Goal: Task Accomplishment & Management: Manage account settings

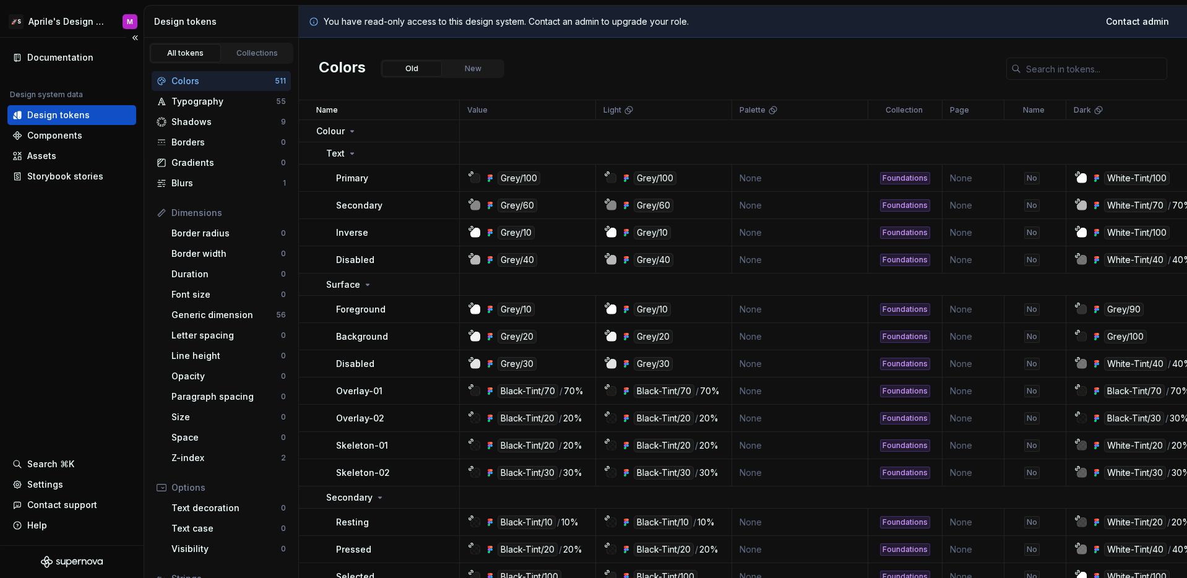
click at [97, 256] on div "Documentation Design system data Design tokens Components Assets Storybook stor…" at bounding box center [72, 292] width 144 height 508
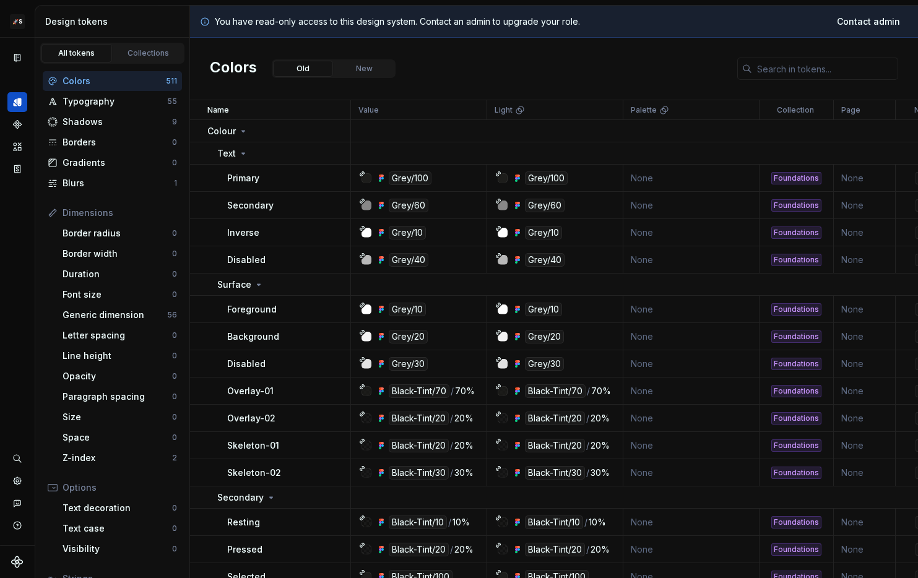
scroll to position [8, 0]
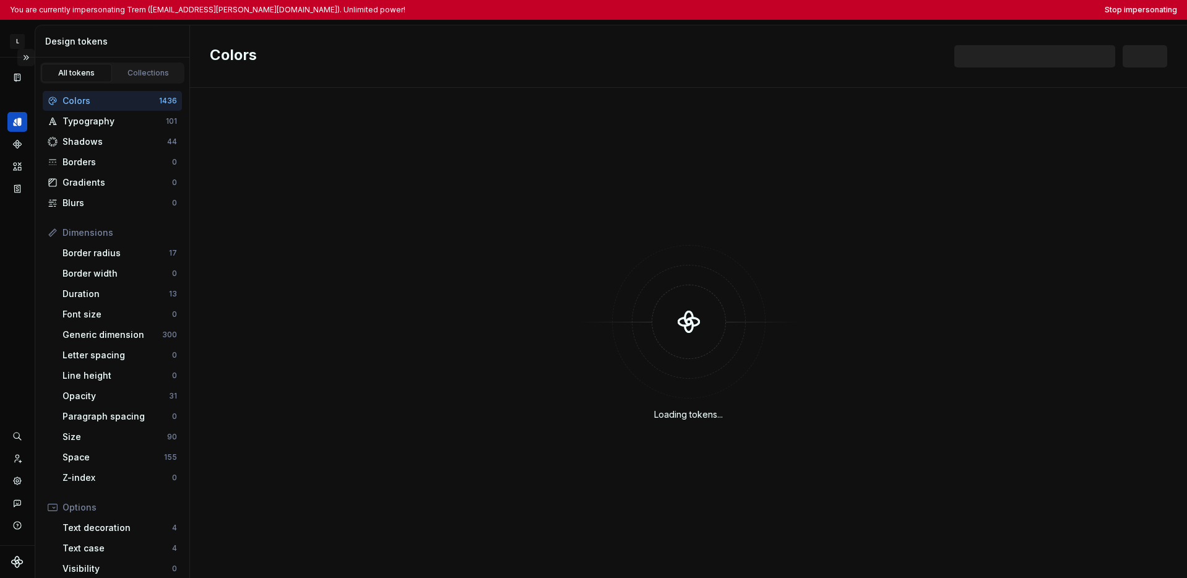
click at [24, 56] on button "Expand sidebar" at bounding box center [25, 57] width 17 height 17
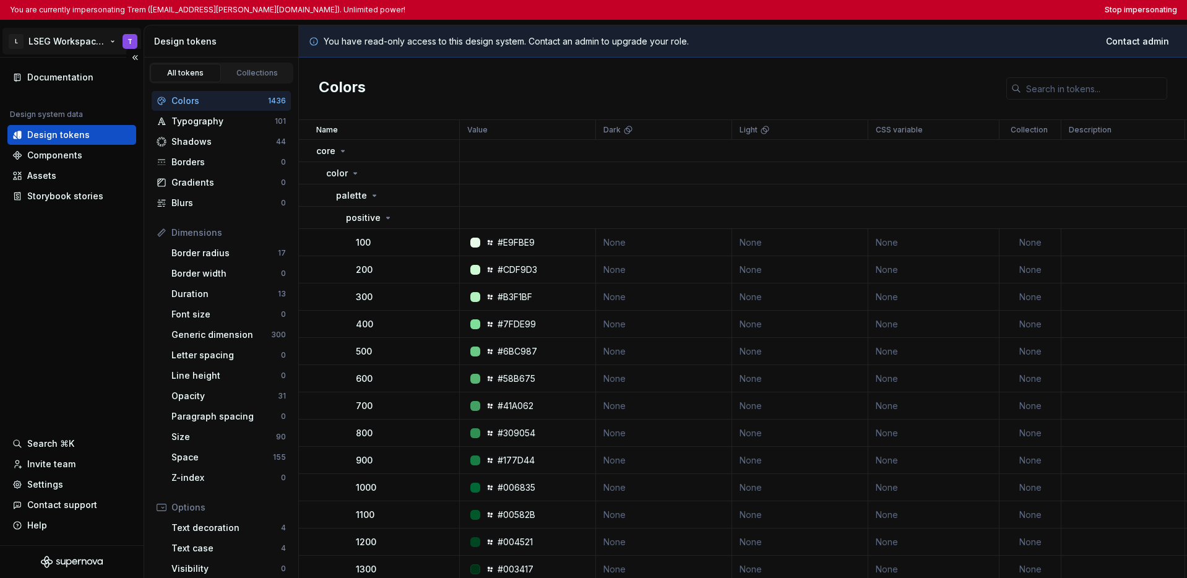
click at [40, 46] on html "You are currently impersonating Trem ([EMAIL_ADDRESS][PERSON_NAME][DOMAIN_NAME]…" at bounding box center [593, 289] width 1187 height 578
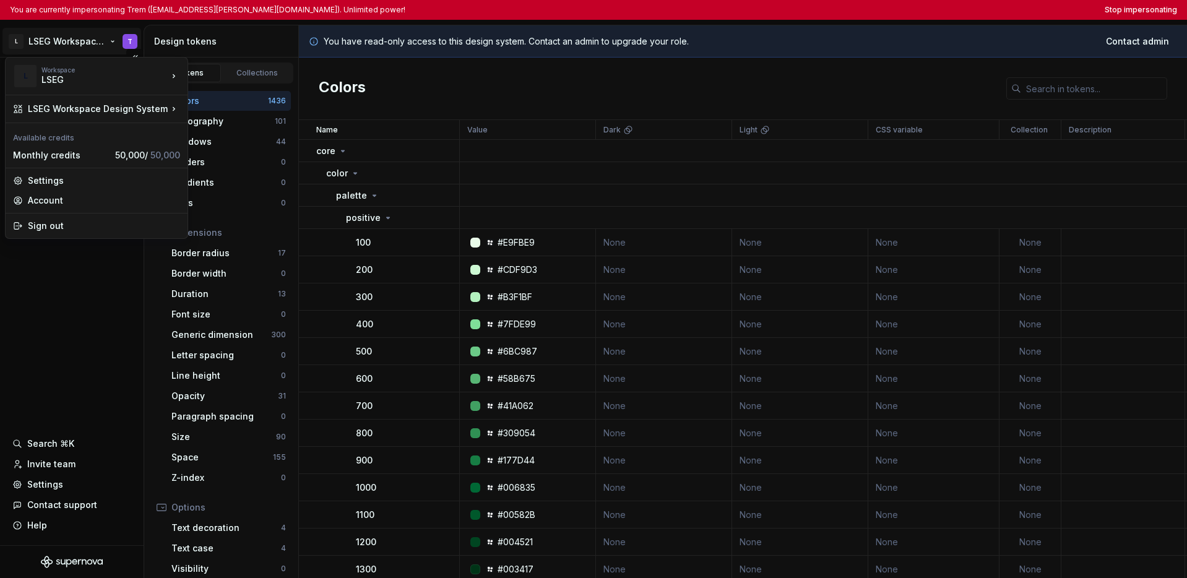
click at [98, 342] on html "You are currently impersonating Trem (trem.christ@lseg.com). Unlimited power! S…" at bounding box center [593, 289] width 1187 height 578
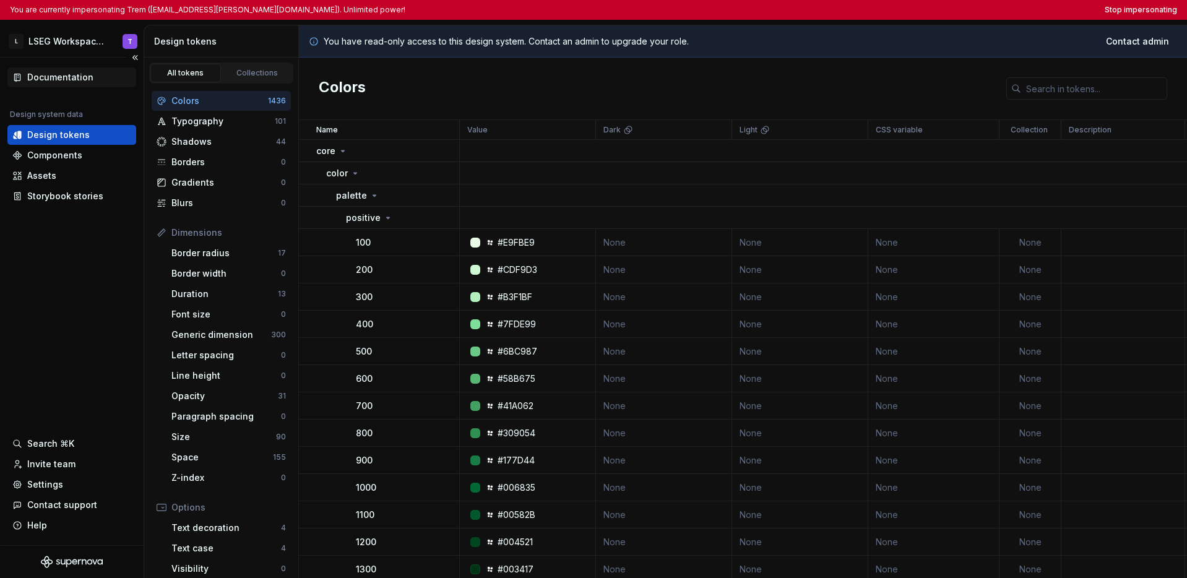
click at [65, 76] on div "Documentation" at bounding box center [60, 77] width 66 height 12
click at [1143, 10] on button "Stop impersonating" at bounding box center [1141, 10] width 72 height 10
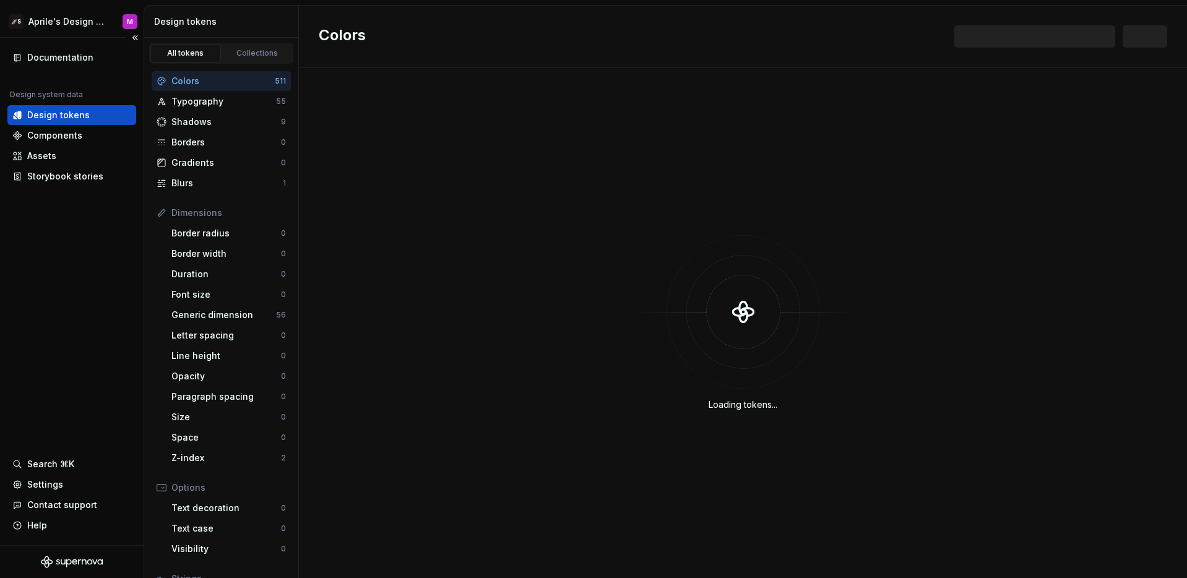
click at [59, 306] on div "Documentation Design system data Design tokens Components Assets Storybook stor…" at bounding box center [72, 292] width 144 height 508
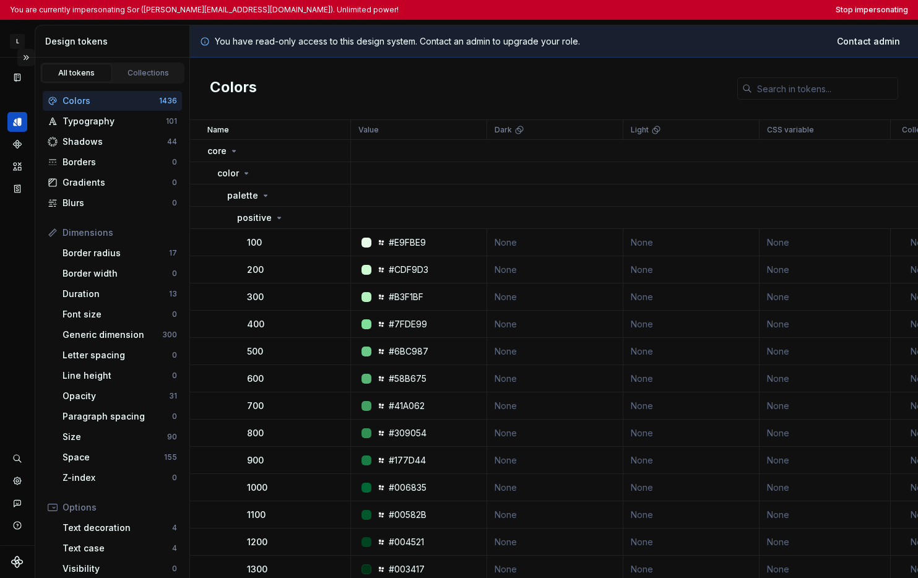
click at [24, 61] on button "Expand sidebar" at bounding box center [25, 57] width 17 height 17
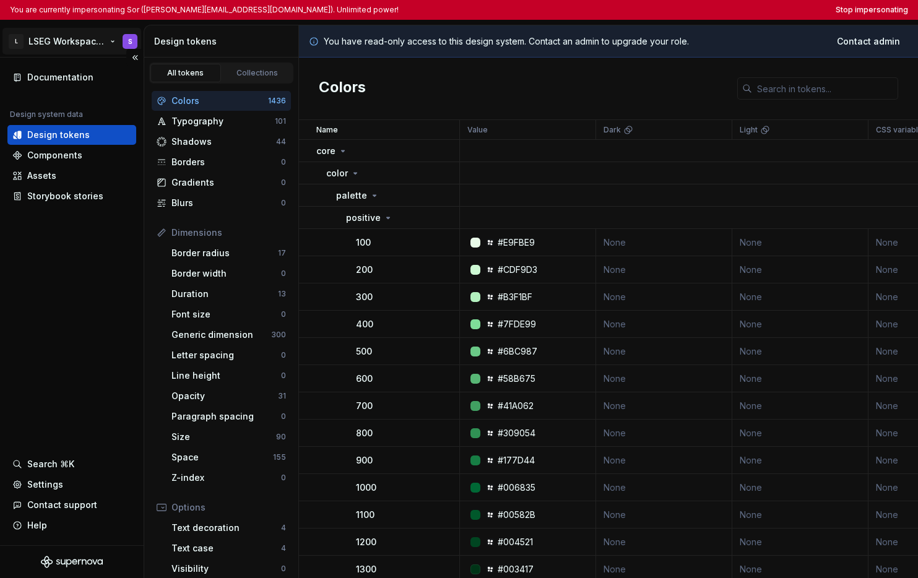
click at [61, 48] on html "You are currently impersonating Sor (theeraphat.sorasetsakul2@lseg.com). Unlimi…" at bounding box center [459, 289] width 918 height 578
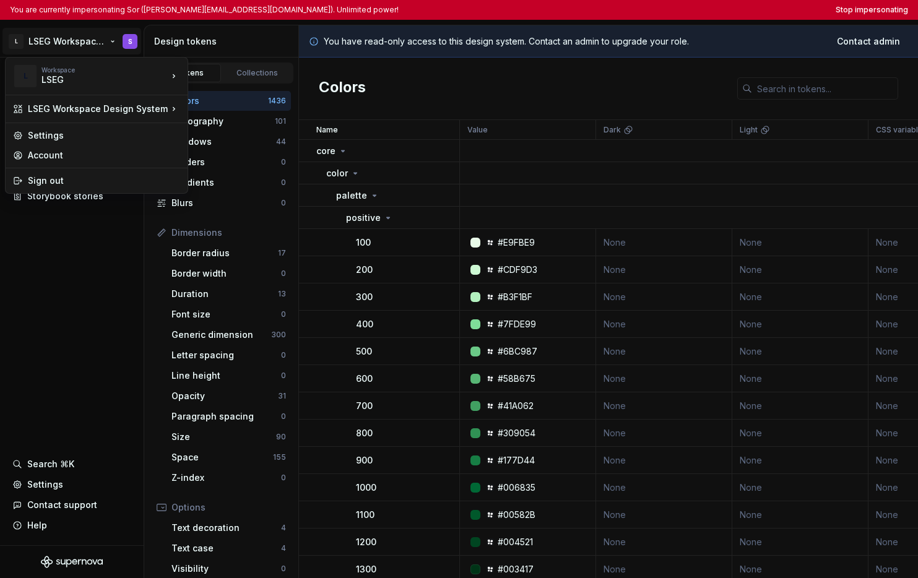
click at [85, 257] on html "You are currently impersonating Sor (theeraphat.sorasetsakul2@lseg.com). Unlimi…" at bounding box center [459, 289] width 918 height 578
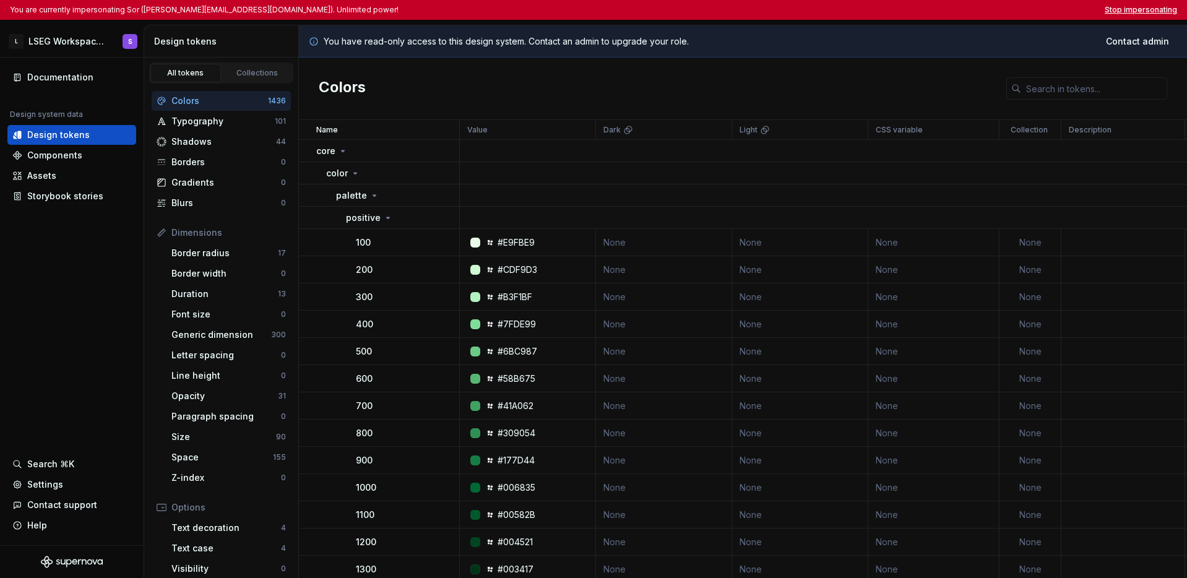
click at [917, 12] on button "Stop impersonating" at bounding box center [1141, 10] width 72 height 10
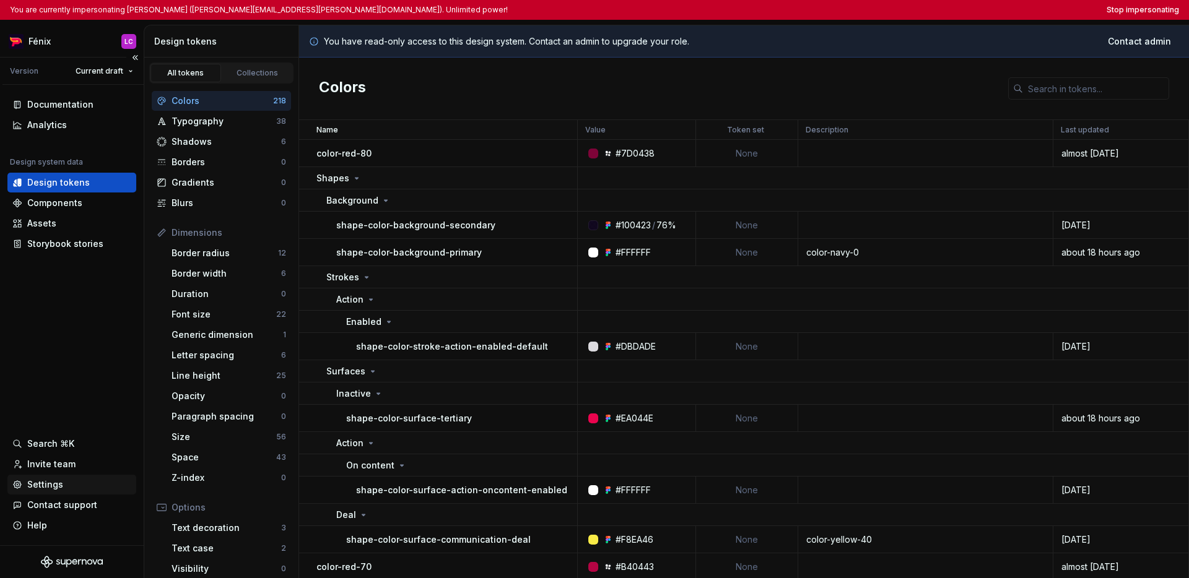
click at [49, 485] on div "Settings" at bounding box center [45, 485] width 36 height 12
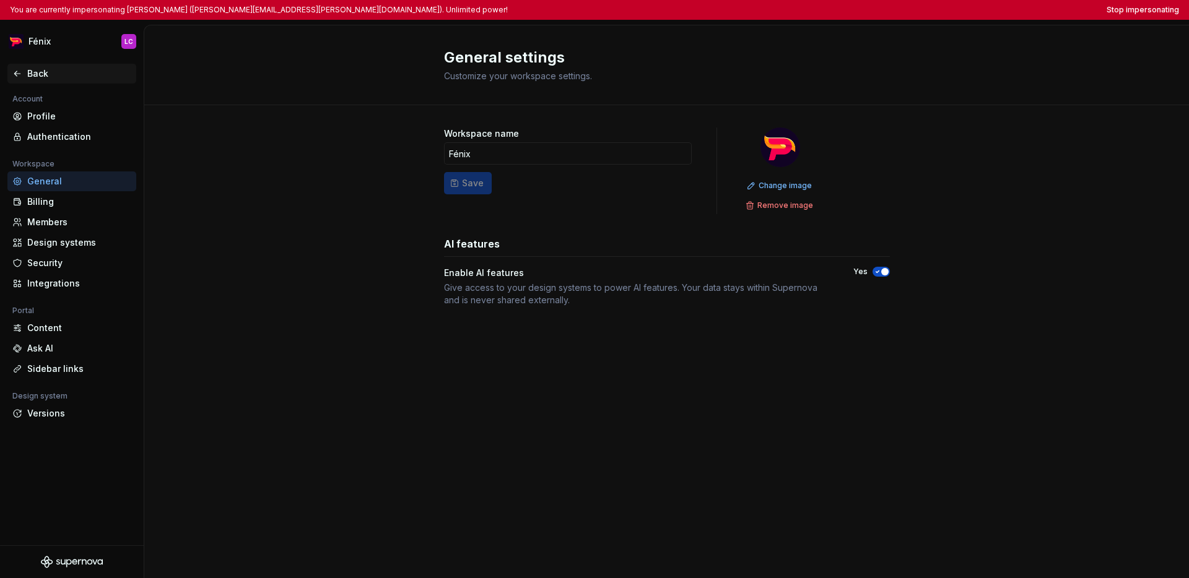
click at [18, 72] on icon at bounding box center [17, 74] width 10 height 10
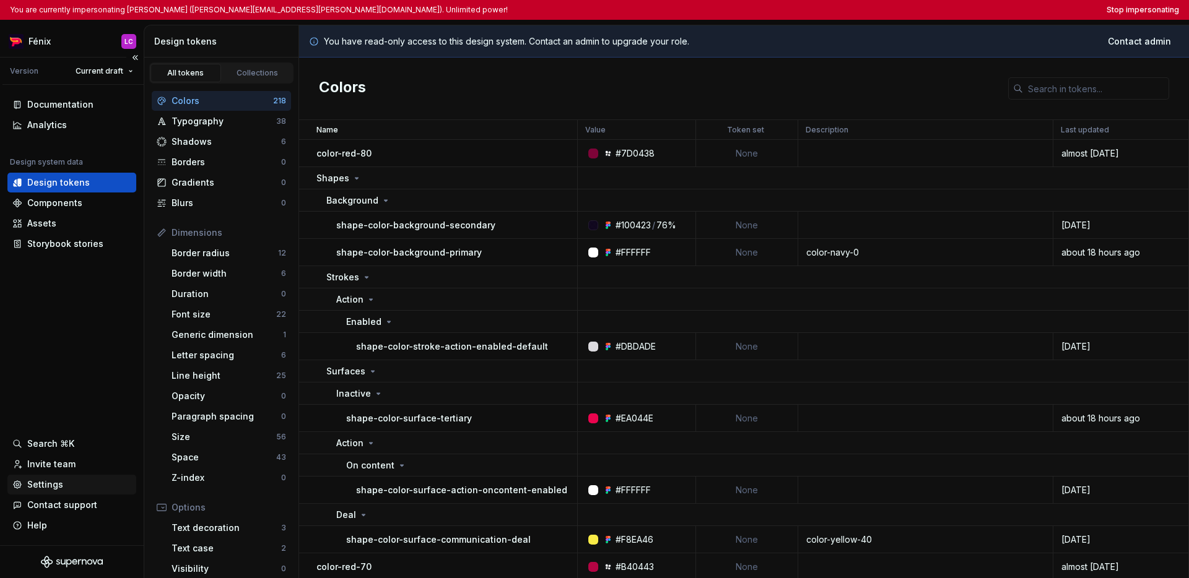
click at [51, 485] on div "Settings" at bounding box center [45, 485] width 36 height 12
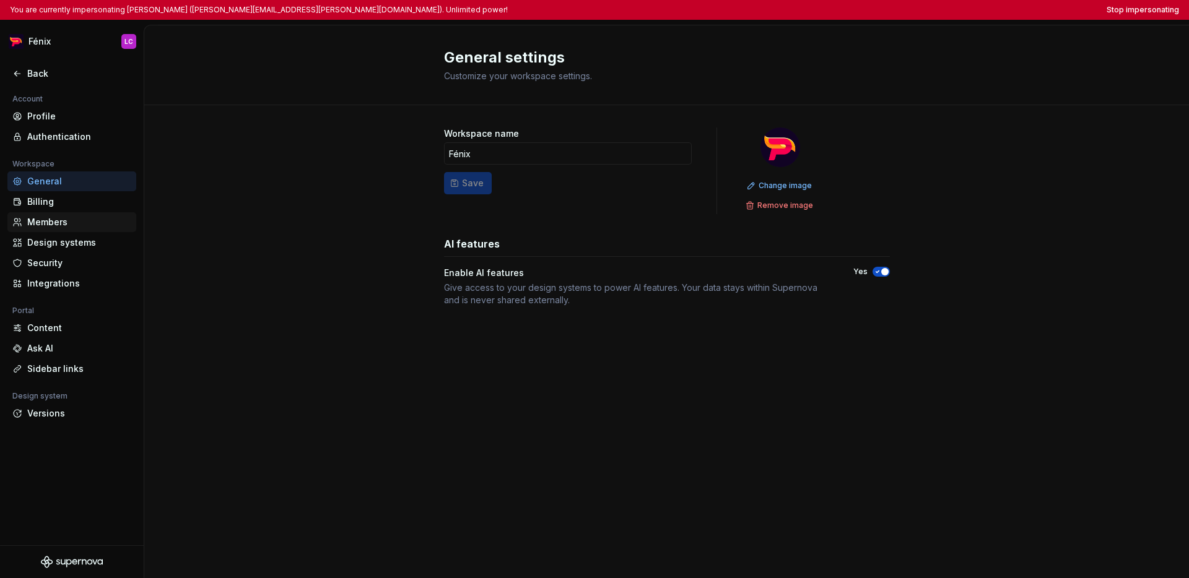
click at [57, 220] on div "Members" at bounding box center [79, 222] width 104 height 12
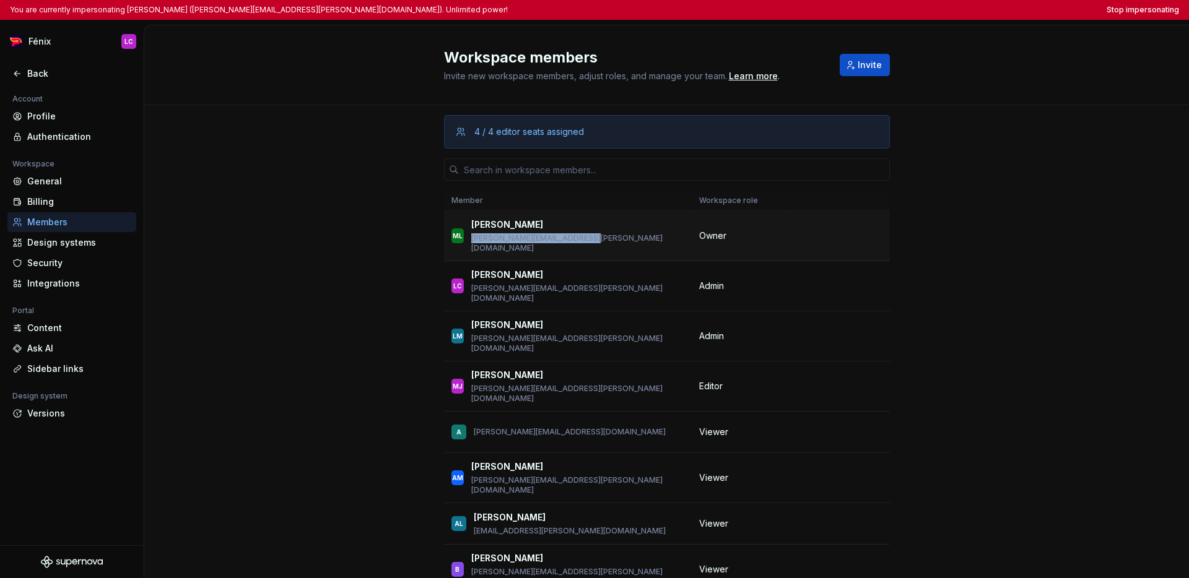
drag, startPoint x: 599, startPoint y: 241, endPoint x: 466, endPoint y: 241, distance: 132.5
click at [466, 241] on div "ML Mauricio López mauricio.lopez@pedidosya.com" at bounding box center [567, 236] width 233 height 35
copy p "mauricio.lopez@pedidosya.com"
click at [919, 9] on button "Stop impersonating" at bounding box center [1142, 10] width 72 height 10
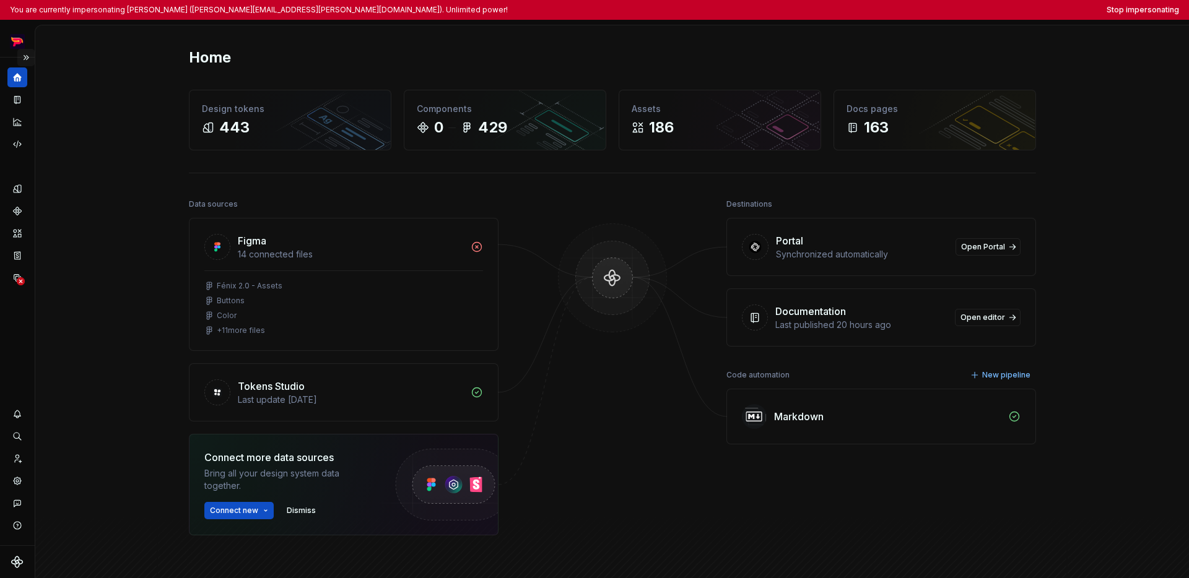
click at [25, 59] on button "Expand sidebar" at bounding box center [25, 57] width 17 height 17
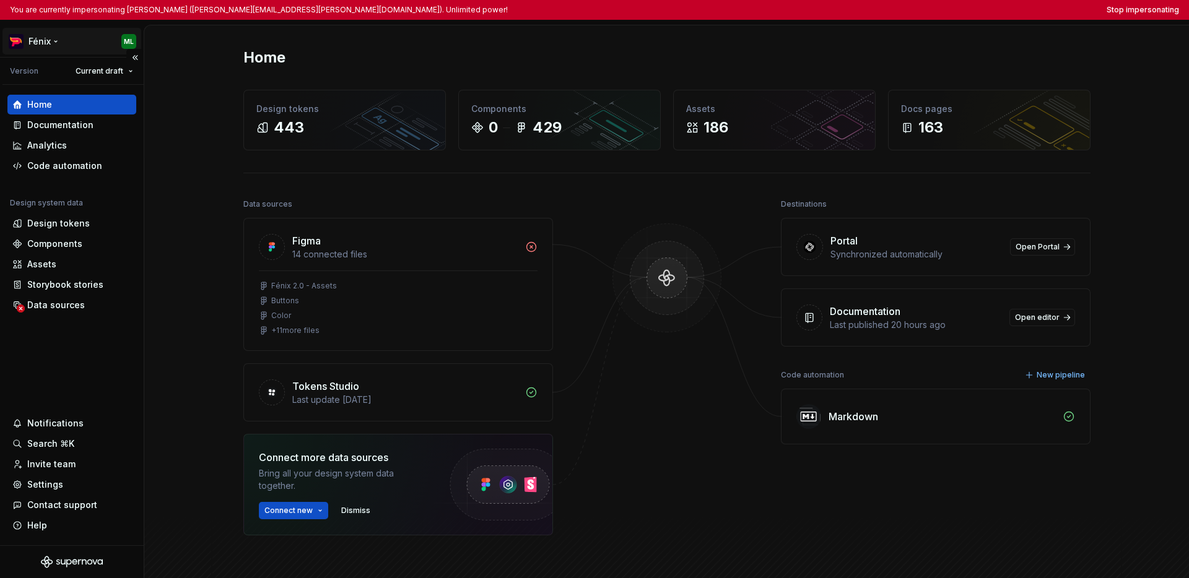
click at [40, 46] on html "You are currently impersonating Mauricio López (mauricio.lopez@pedidosya.com). …" at bounding box center [594, 289] width 1189 height 578
click at [62, 383] on html "You are currently impersonating Mauricio López (mauricio.lopez@pedidosya.com). …" at bounding box center [594, 289] width 1189 height 578
click at [45, 491] on div "Settings" at bounding box center [71, 485] width 129 height 20
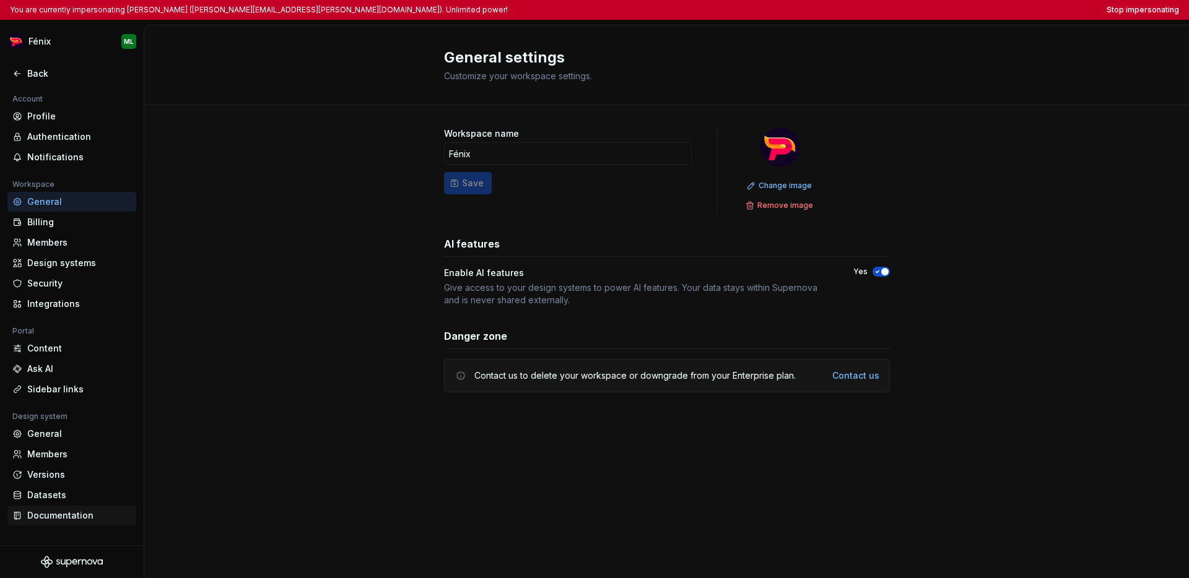
click at [51, 515] on div "Documentation" at bounding box center [79, 515] width 104 height 12
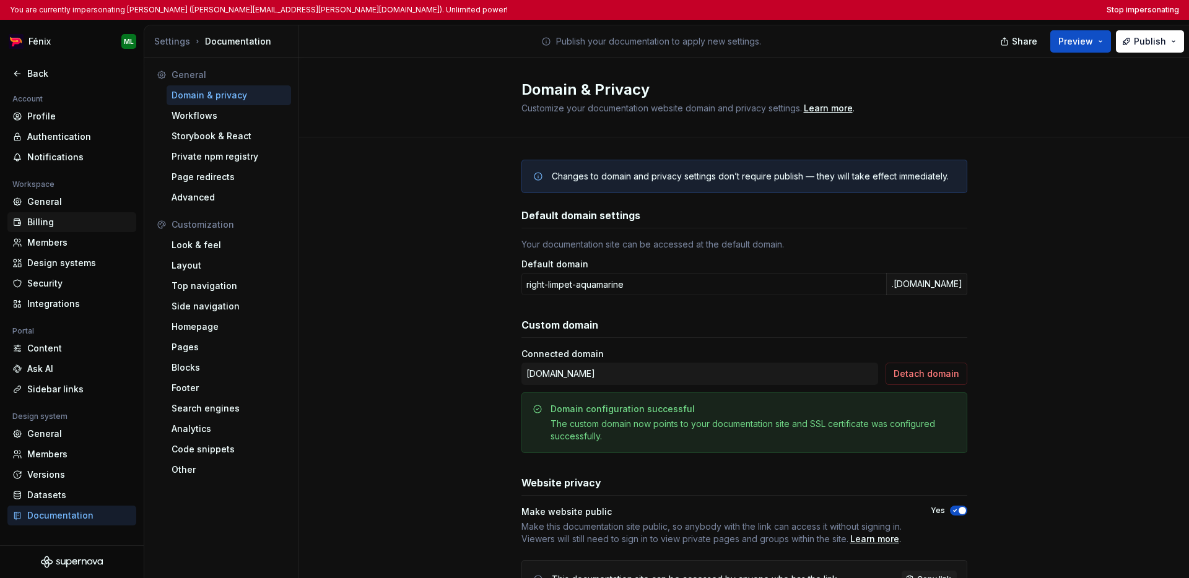
click at [59, 220] on div "Billing" at bounding box center [79, 222] width 104 height 12
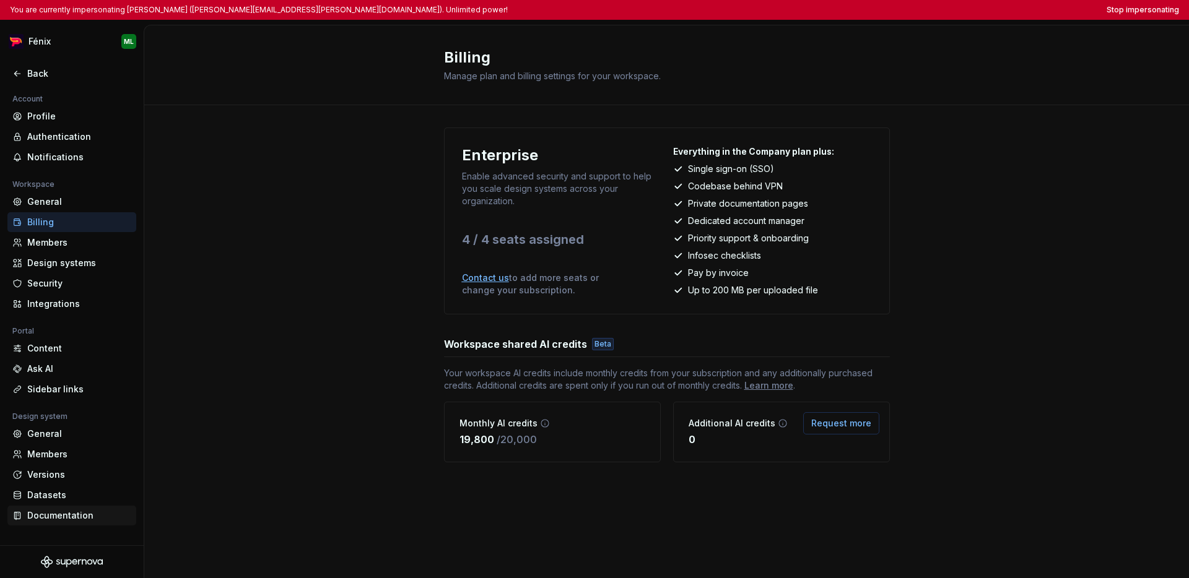
click at [61, 514] on div "Documentation" at bounding box center [79, 515] width 104 height 12
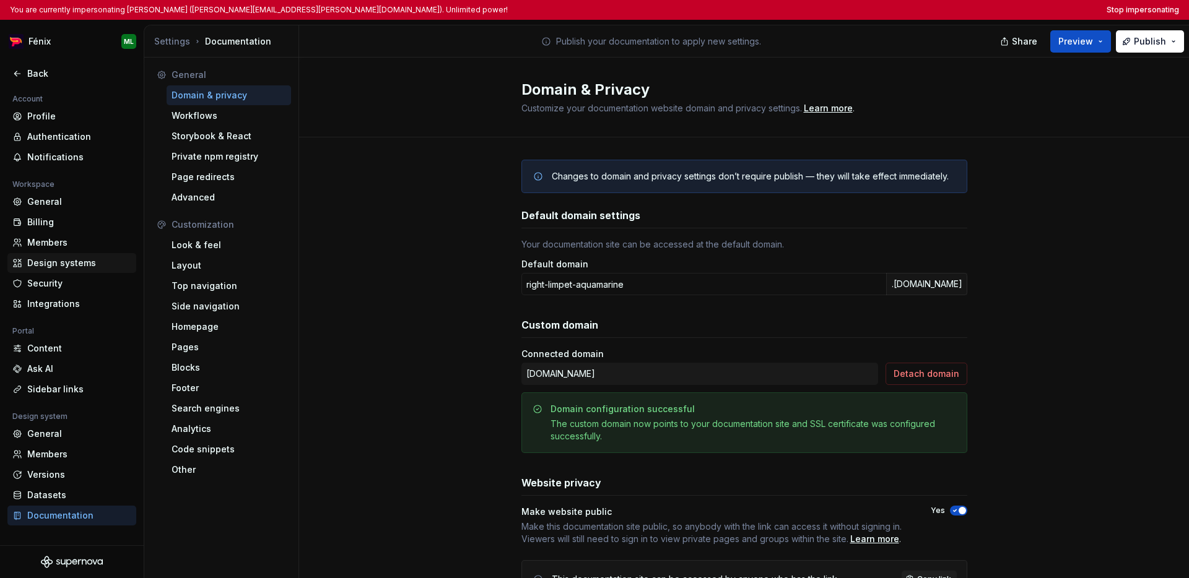
click at [67, 263] on div "Design systems" at bounding box center [79, 263] width 104 height 12
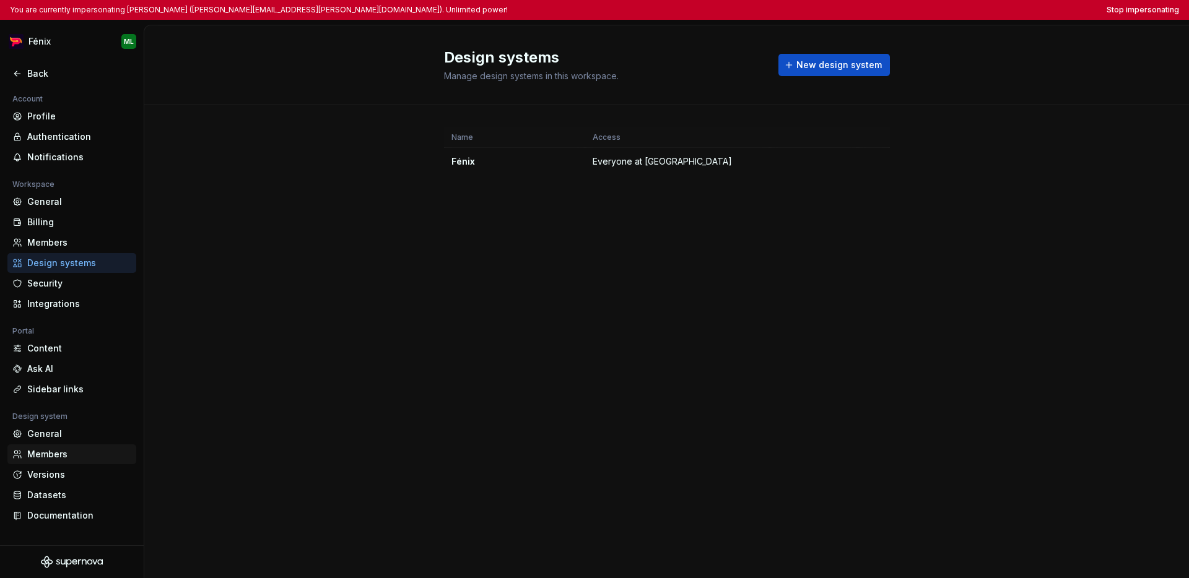
click at [56, 451] on div "Members" at bounding box center [79, 454] width 104 height 12
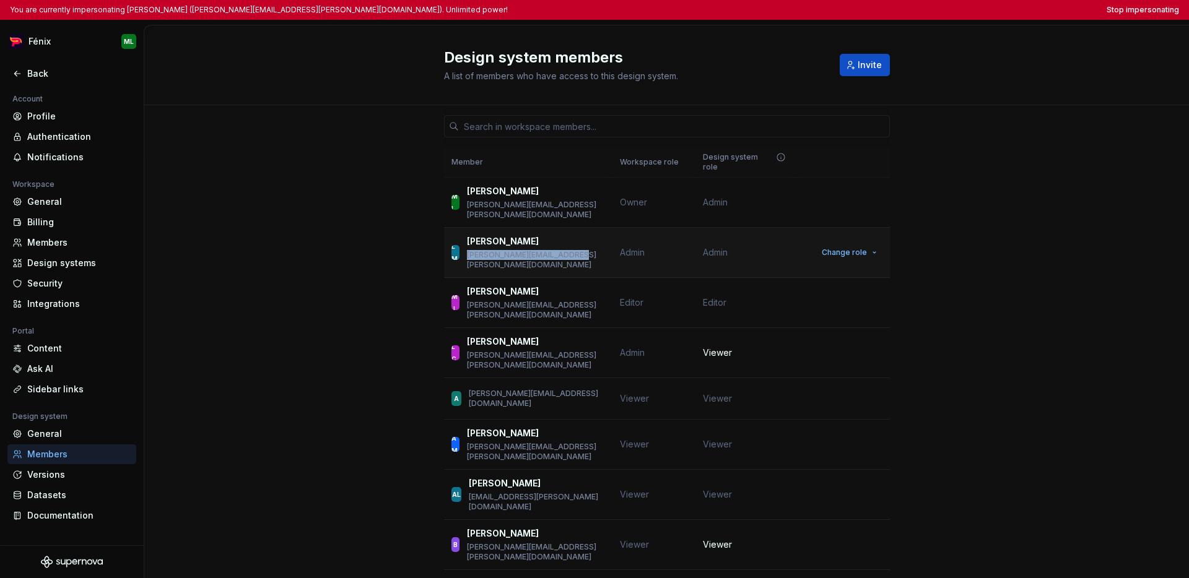
drag, startPoint x: 578, startPoint y: 238, endPoint x: 493, endPoint y: 241, distance: 84.9
click at [469, 239] on div "LM Lucas Merkel lucas.merkel@pedidosya.com" at bounding box center [528, 252] width 154 height 35
copy p "[PERSON_NAME][EMAIL_ADDRESS][PERSON_NAME][DOMAIN_NAME]"
click at [919, 14] on button "Stop impersonating" at bounding box center [1142, 10] width 72 height 10
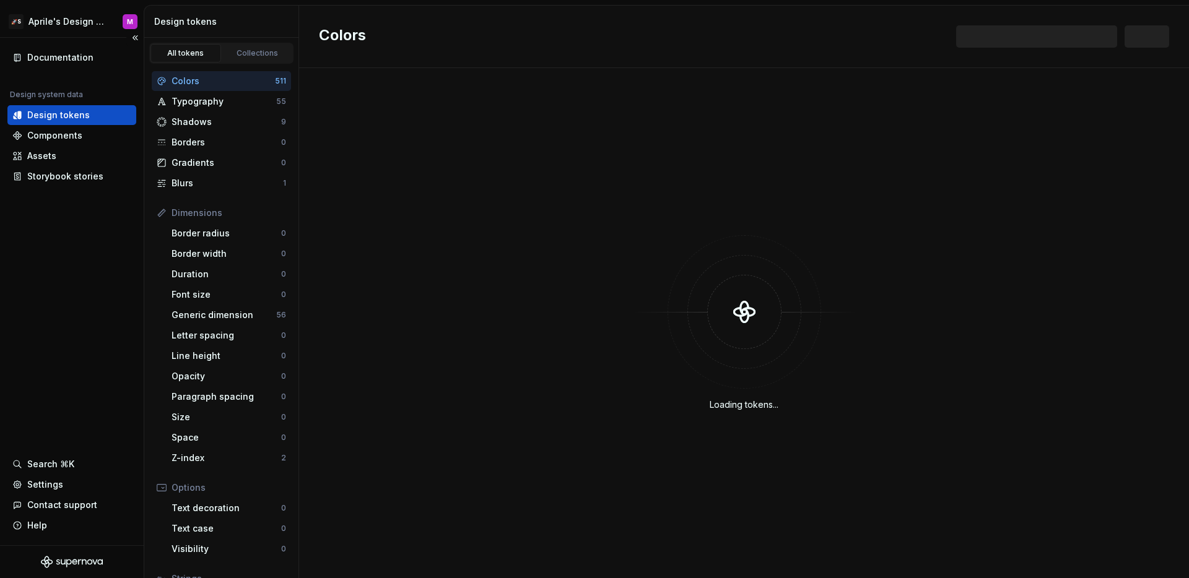
click at [113, 258] on div "Documentation Design system data Design tokens Components Assets Storybook stor…" at bounding box center [72, 292] width 144 height 508
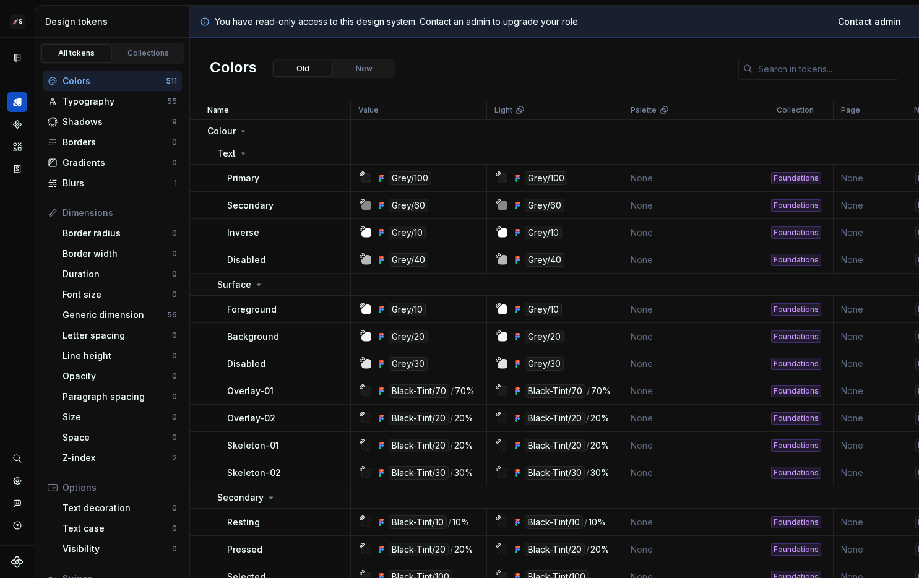
scroll to position [7, 0]
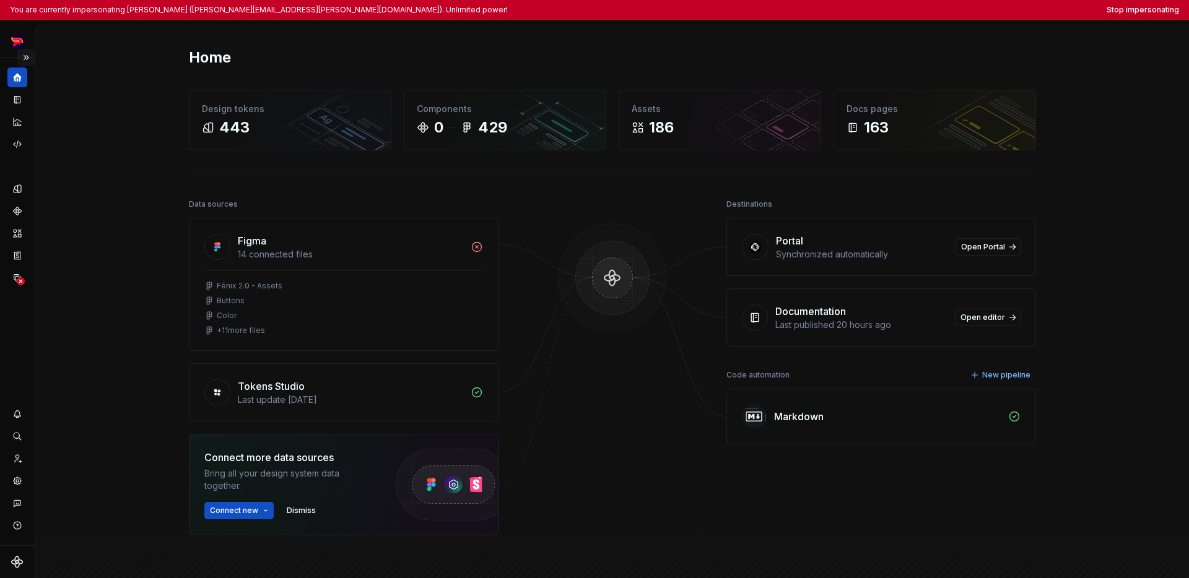
click at [23, 56] on button "Expand sidebar" at bounding box center [25, 57] width 17 height 17
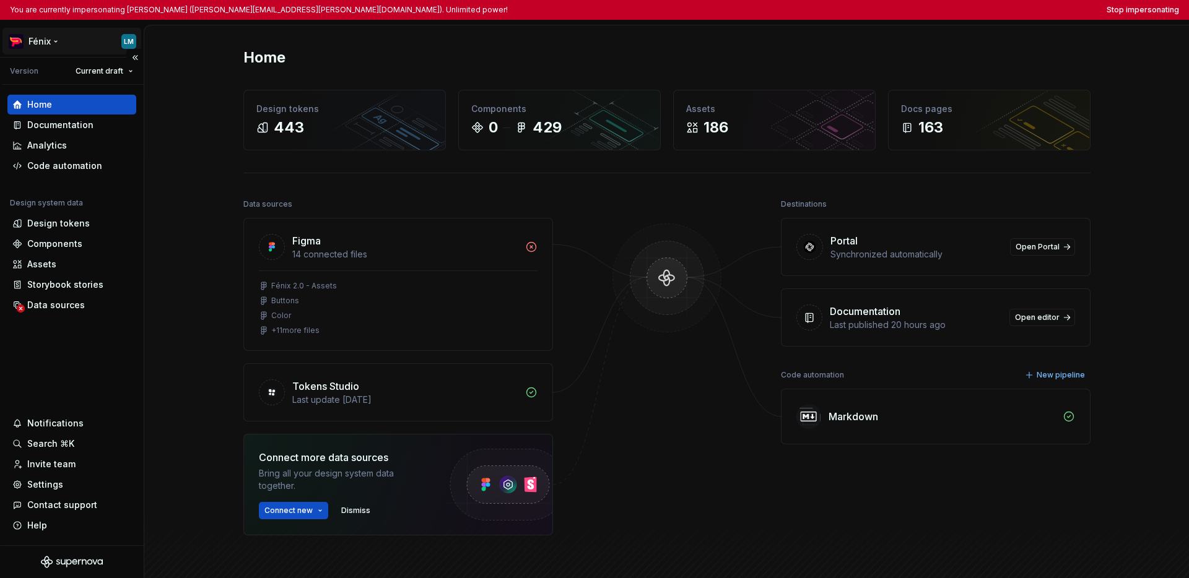
click at [35, 38] on html "You are currently impersonating [PERSON_NAME] ([PERSON_NAME][EMAIL_ADDRESS][PER…" at bounding box center [594, 289] width 1189 height 578
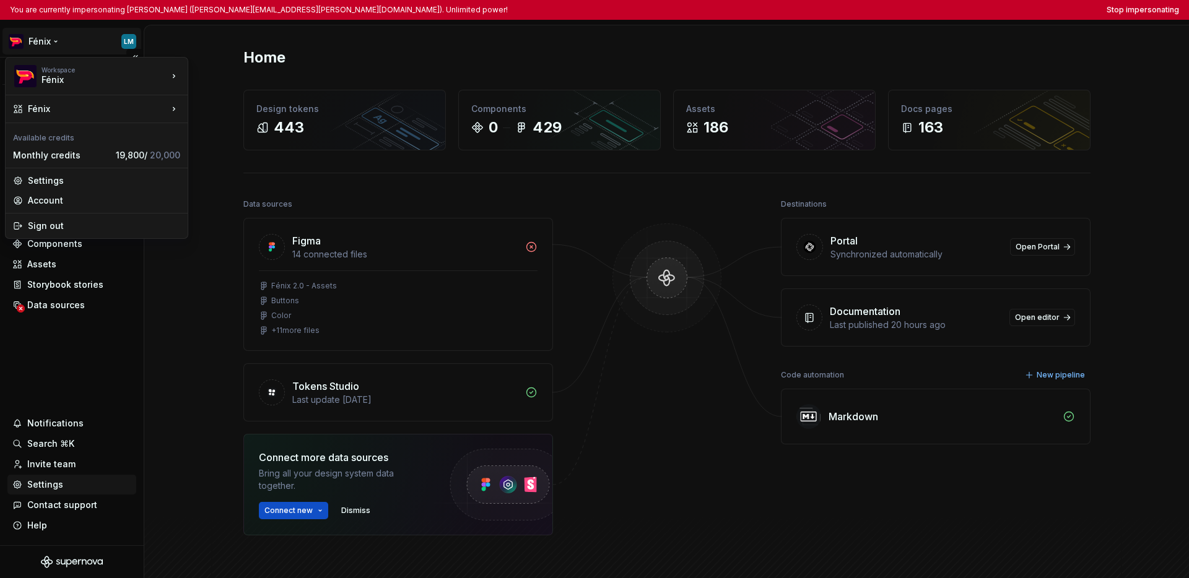
click at [69, 491] on html "You are currently impersonating Lucas Merkel (lucas.merkel@pedidosya.com). Unli…" at bounding box center [594, 289] width 1189 height 578
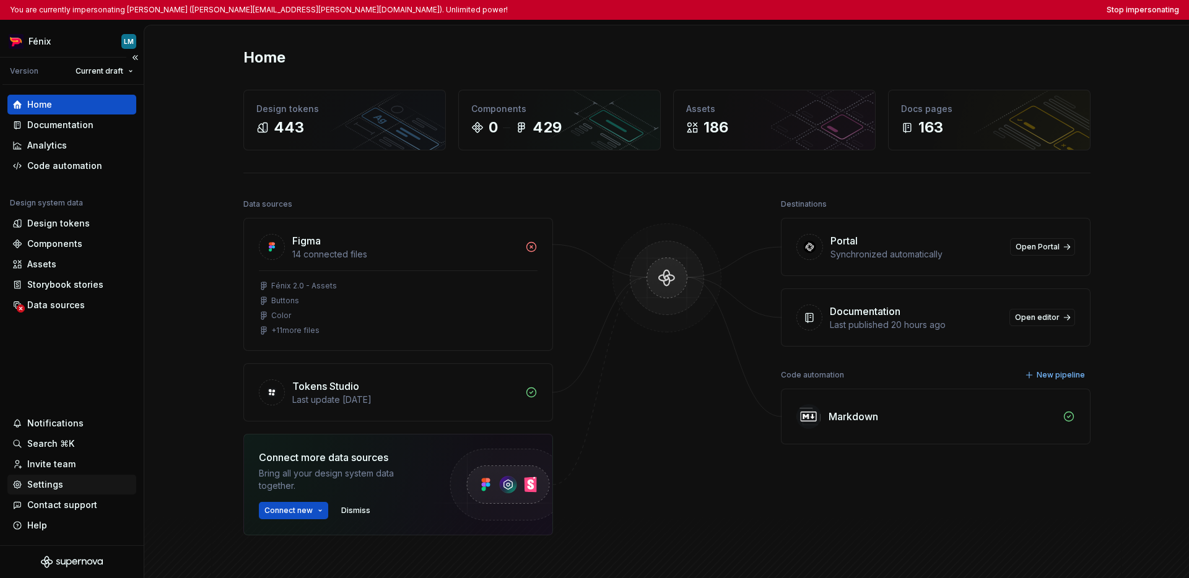
click at [63, 489] on div "Settings" at bounding box center [71, 485] width 119 height 12
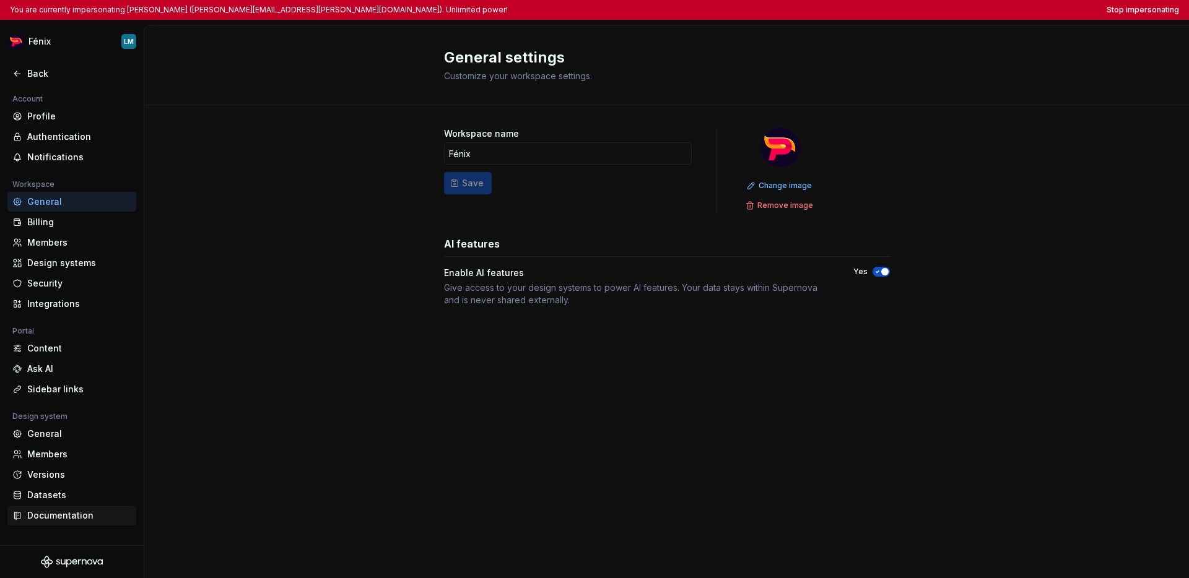
click at [67, 516] on div "Documentation" at bounding box center [79, 515] width 104 height 12
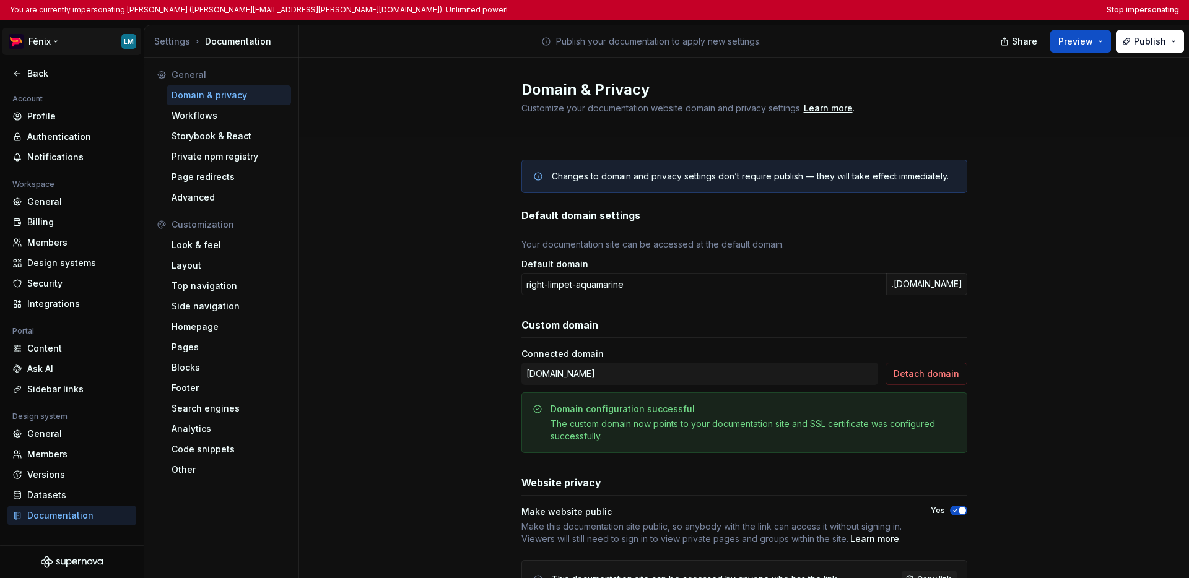
click at [49, 49] on html "You are currently impersonating Lucas Merkel (lucas.merkel@pedidosya.com). Unli…" at bounding box center [594, 289] width 1189 height 578
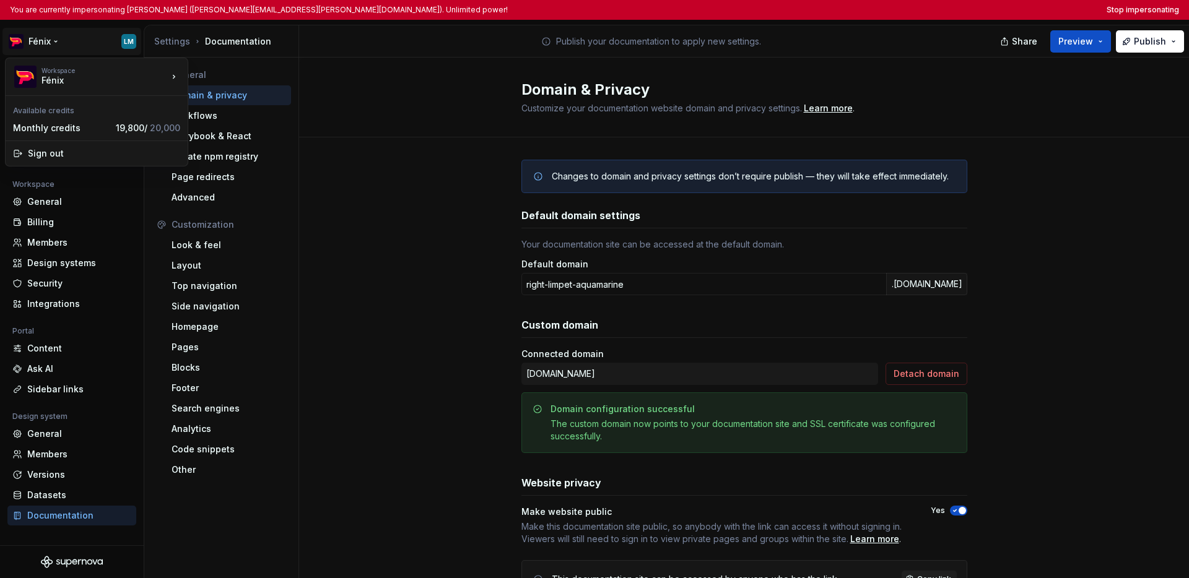
click at [64, 37] on html "You are currently impersonating Lucas Merkel (lucas.merkel@pedidosya.com). Unli…" at bounding box center [594, 289] width 1189 height 578
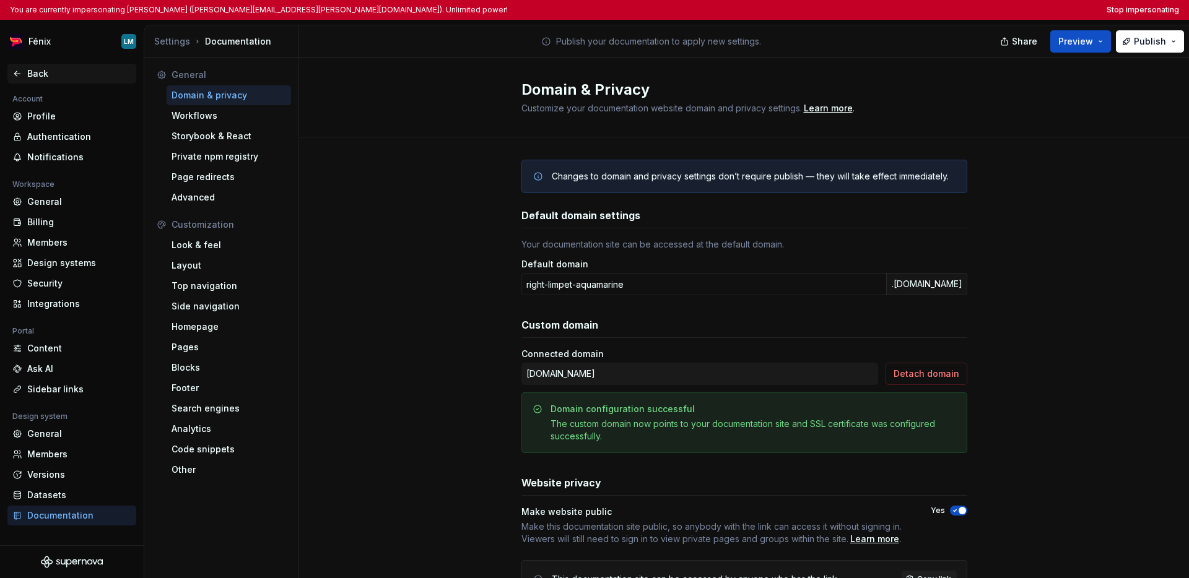
click at [17, 76] on icon at bounding box center [17, 74] width 10 height 10
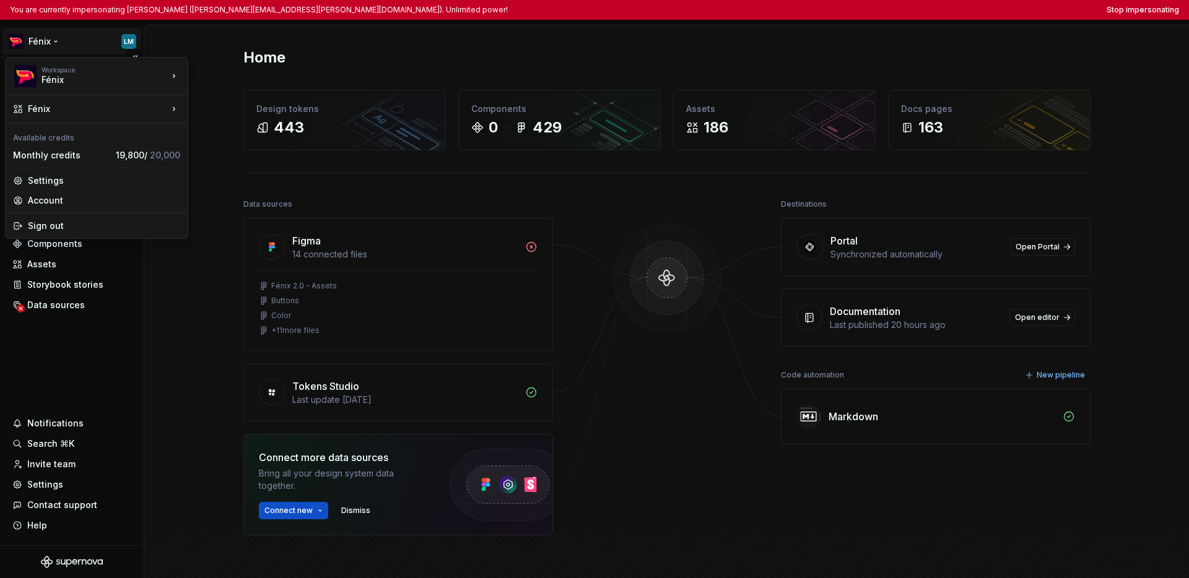
click at [48, 47] on html "You are currently impersonating Lucas Merkel (lucas.merkel@pedidosya.com). Unli…" at bounding box center [594, 289] width 1189 height 578
click at [59, 394] on html "You are currently impersonating Lucas Merkel (lucas.merkel@pedidosya.com). Unli…" at bounding box center [594, 289] width 1189 height 578
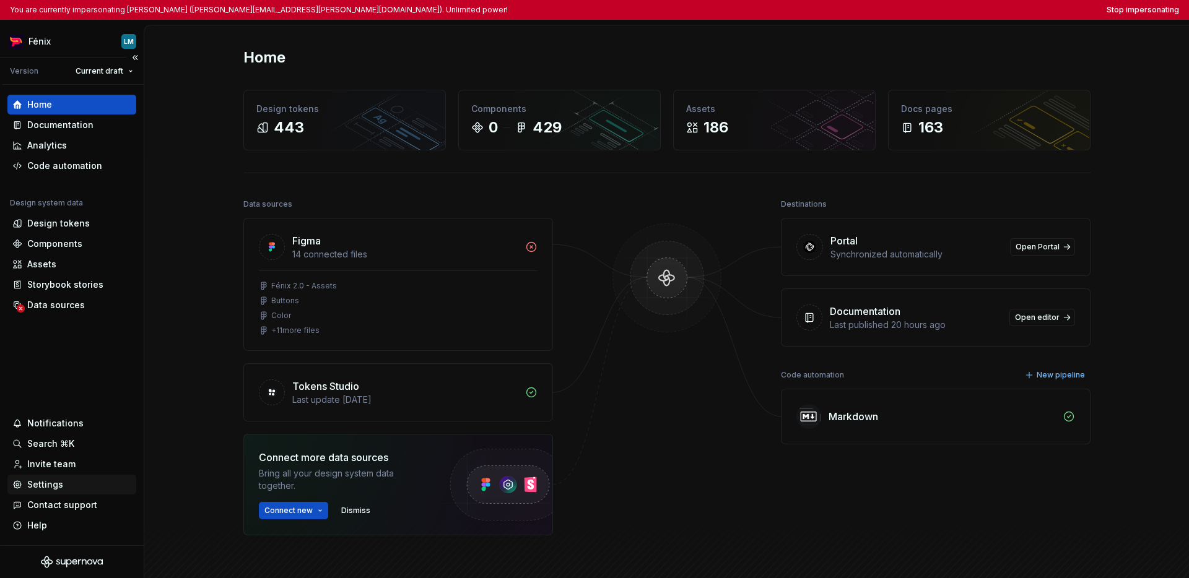
click at [54, 488] on div "Settings" at bounding box center [45, 485] width 36 height 12
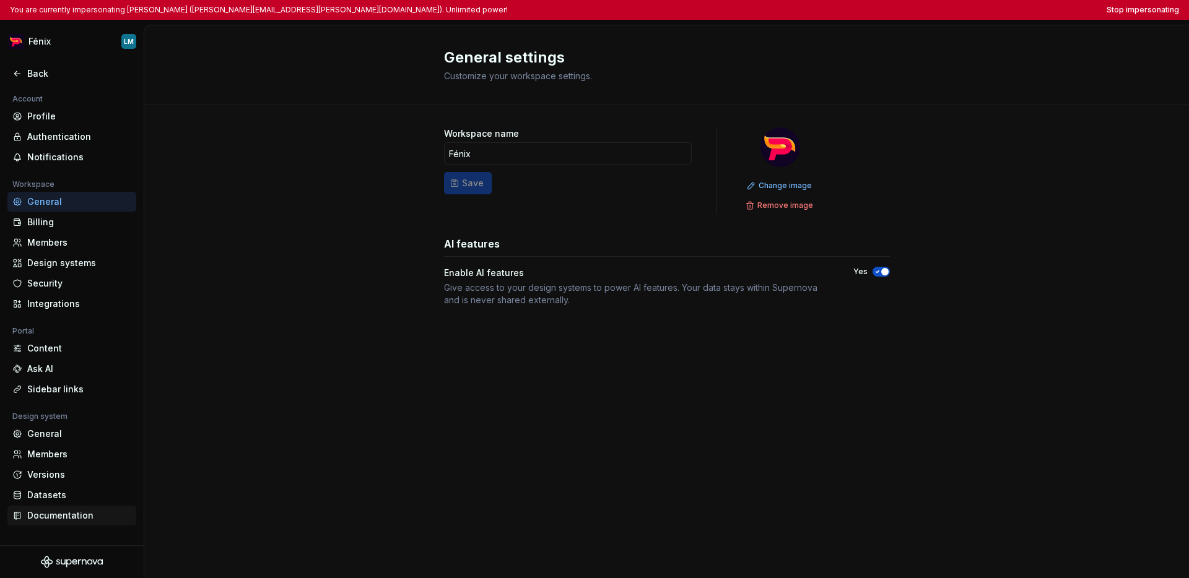
click at [59, 519] on div "Documentation" at bounding box center [79, 515] width 104 height 12
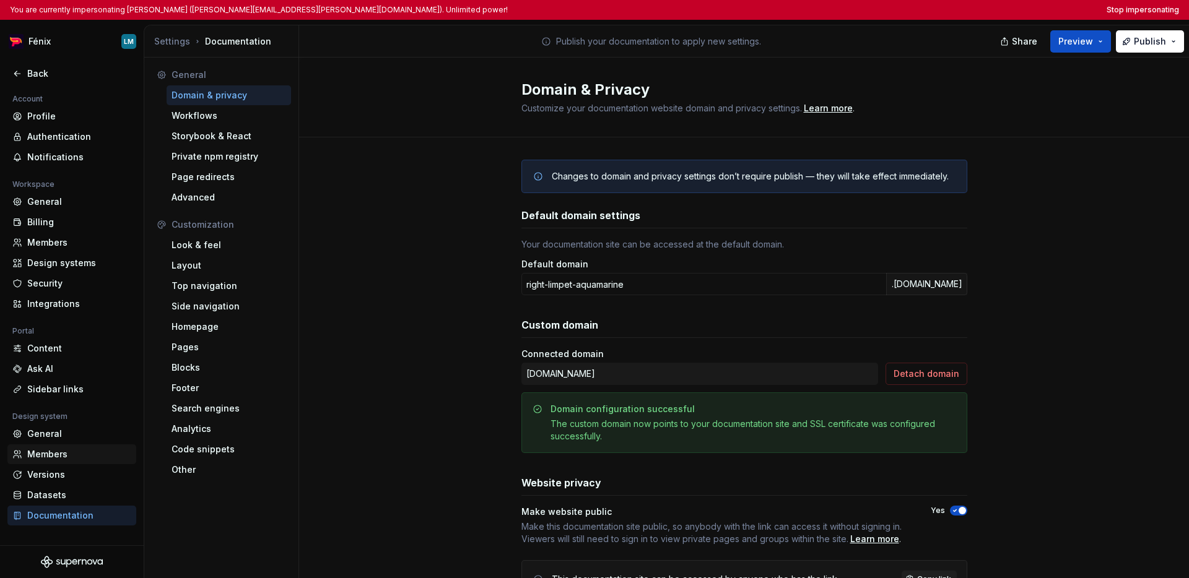
click at [63, 451] on div "Members" at bounding box center [79, 454] width 104 height 12
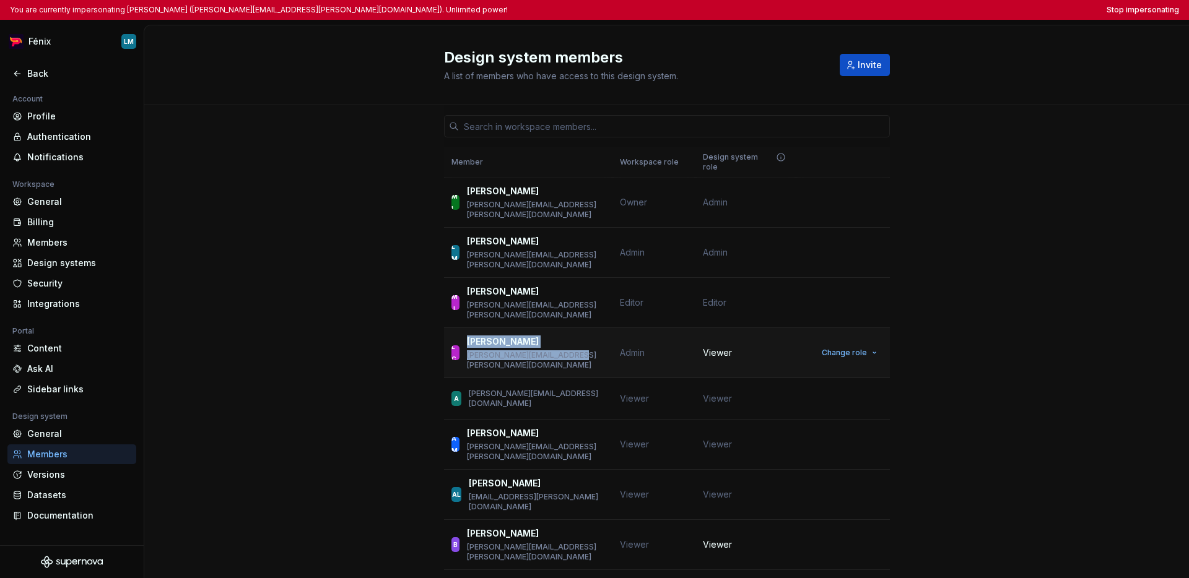
drag, startPoint x: 578, startPoint y: 318, endPoint x: 464, endPoint y: 315, distance: 113.3
click at [464, 336] on div "LC Leo Corso leonel.corso@pedidosya.com" at bounding box center [528, 353] width 154 height 35
click at [575, 336] on div "LC Leo Corso leonel.corso@pedidosya.com" at bounding box center [528, 353] width 154 height 35
drag, startPoint x: 576, startPoint y: 321, endPoint x: 469, endPoint y: 318, distance: 107.8
click at [469, 336] on div "LC Leo Corso leonel.corso@pedidosya.com" at bounding box center [528, 353] width 154 height 35
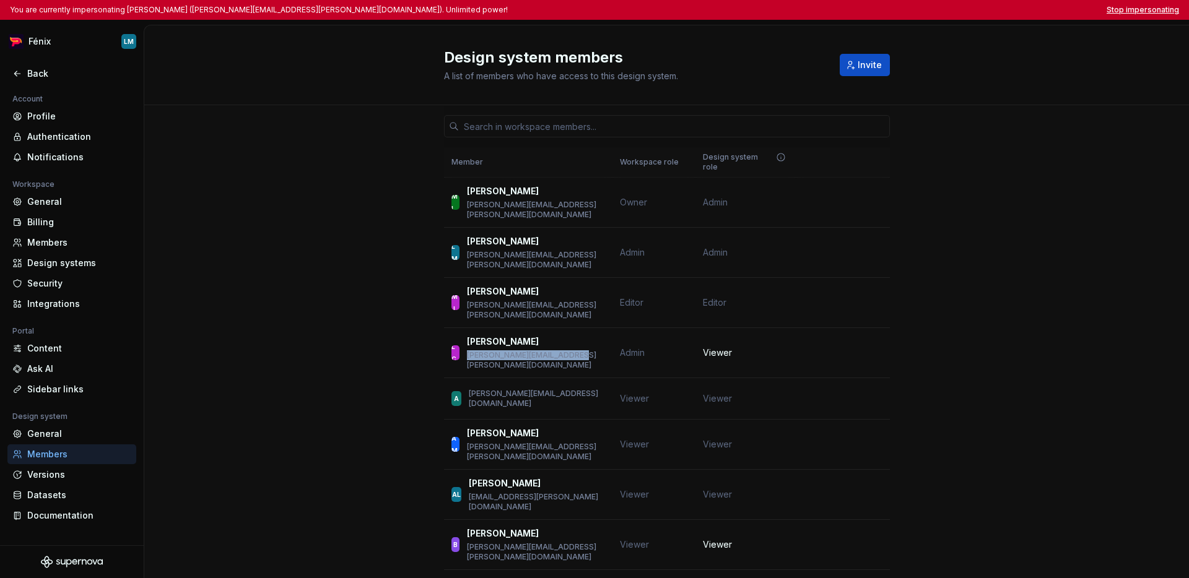
click at [919, 9] on button "Stop impersonating" at bounding box center [1142, 10] width 72 height 10
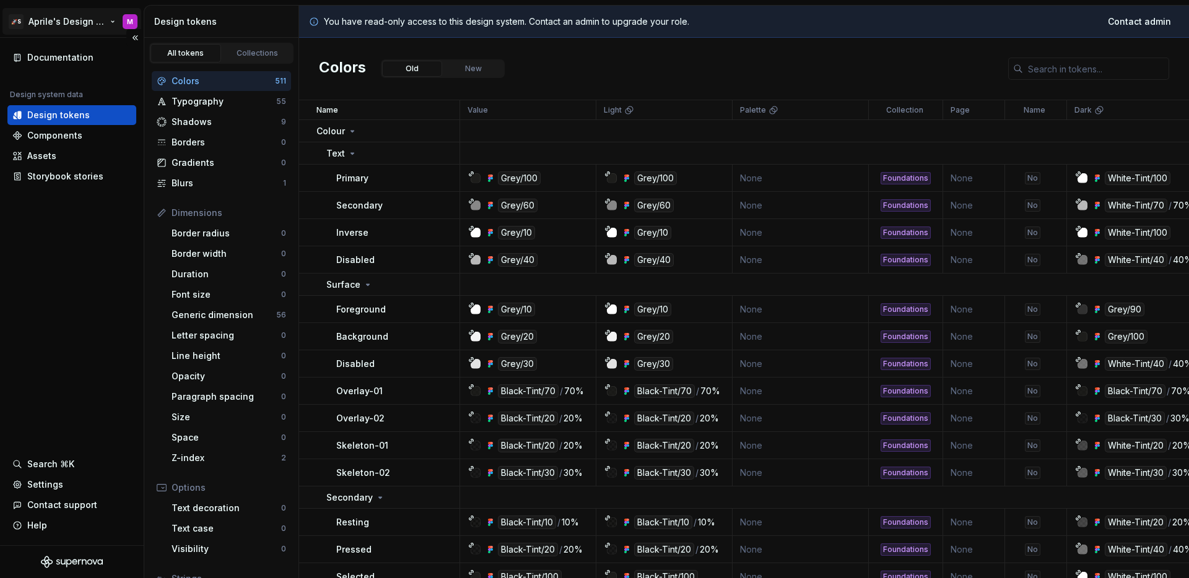
click at [89, 26] on html "🚀S Aprile's Design System M Documentation Design system data Design tokens Comp…" at bounding box center [594, 289] width 1189 height 578
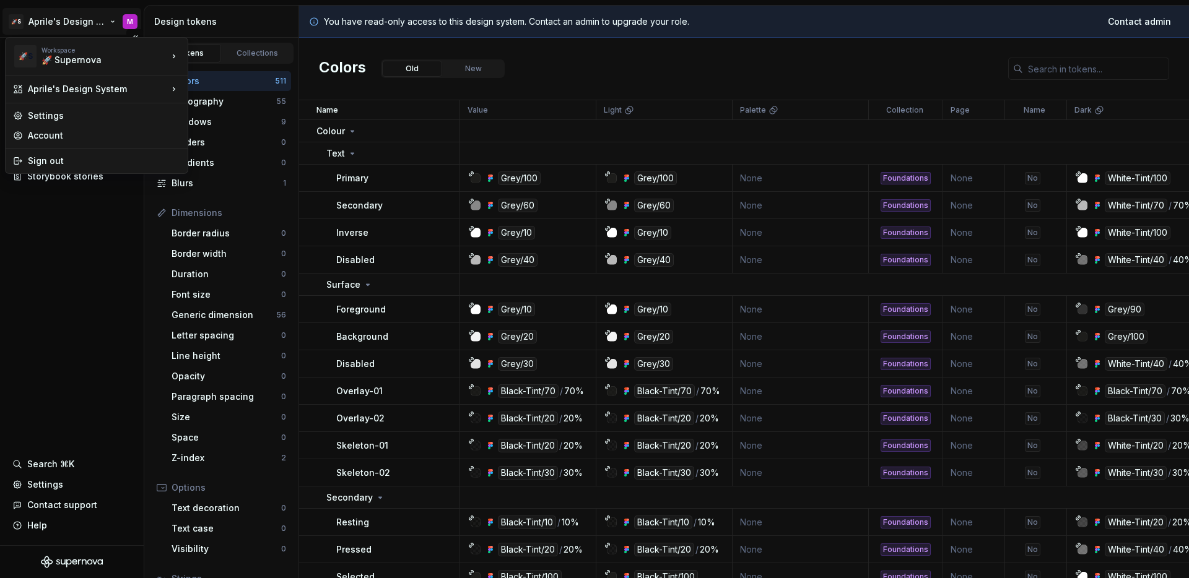
click at [64, 262] on html "🚀S Aprile's Design System M Documentation Design system data Design tokens Comp…" at bounding box center [594, 289] width 1189 height 578
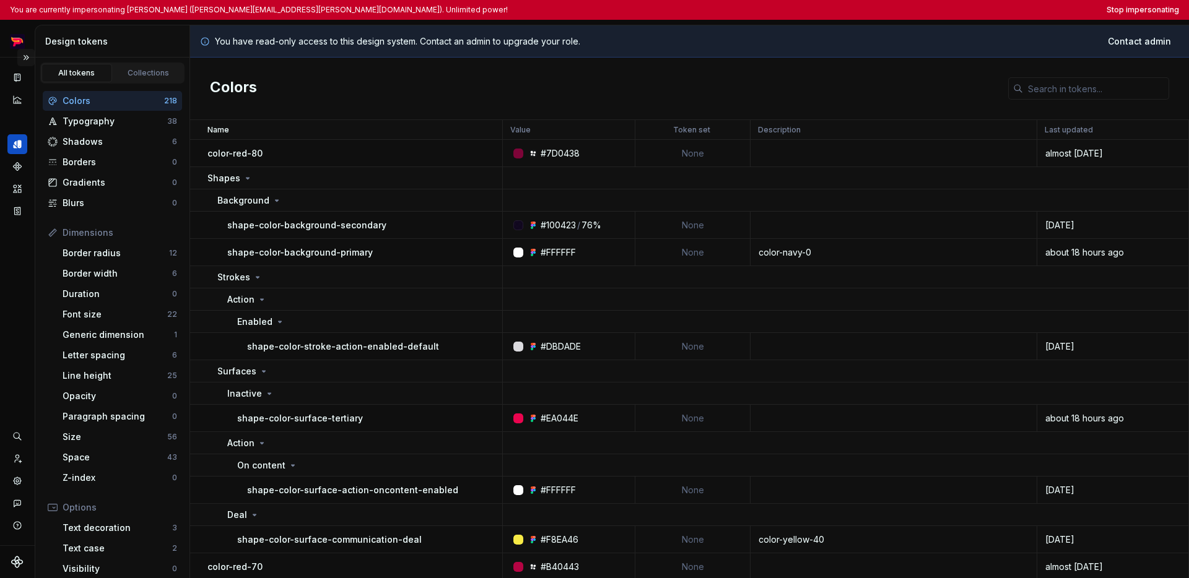
click at [30, 59] on button "Expand sidebar" at bounding box center [25, 57] width 17 height 17
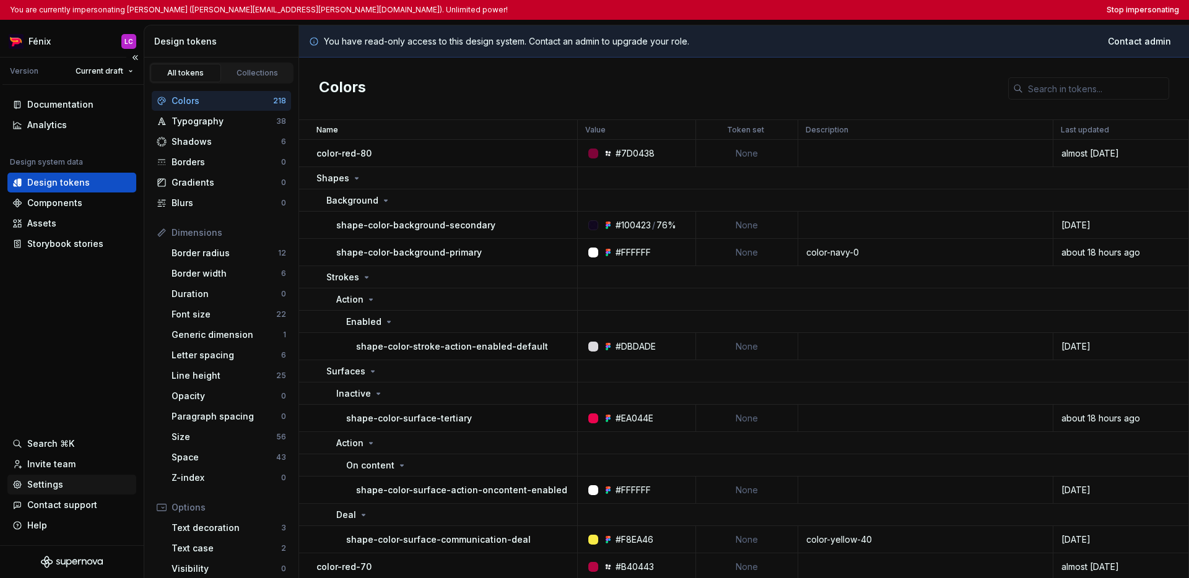
click at [59, 485] on div "Settings" at bounding box center [45, 485] width 36 height 12
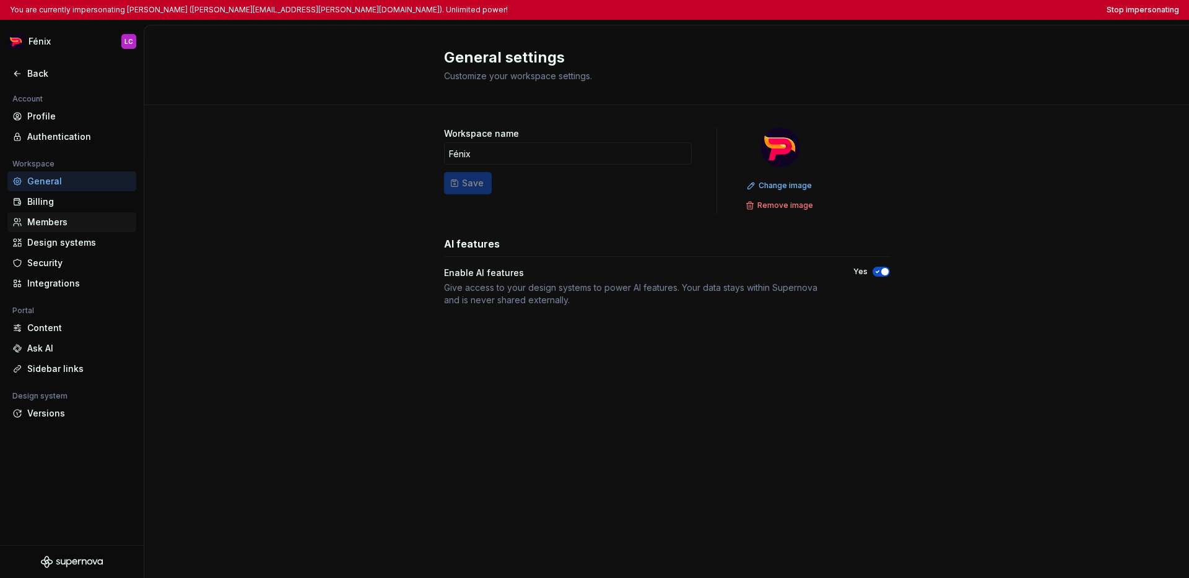
click at [54, 220] on div "Members" at bounding box center [79, 222] width 104 height 12
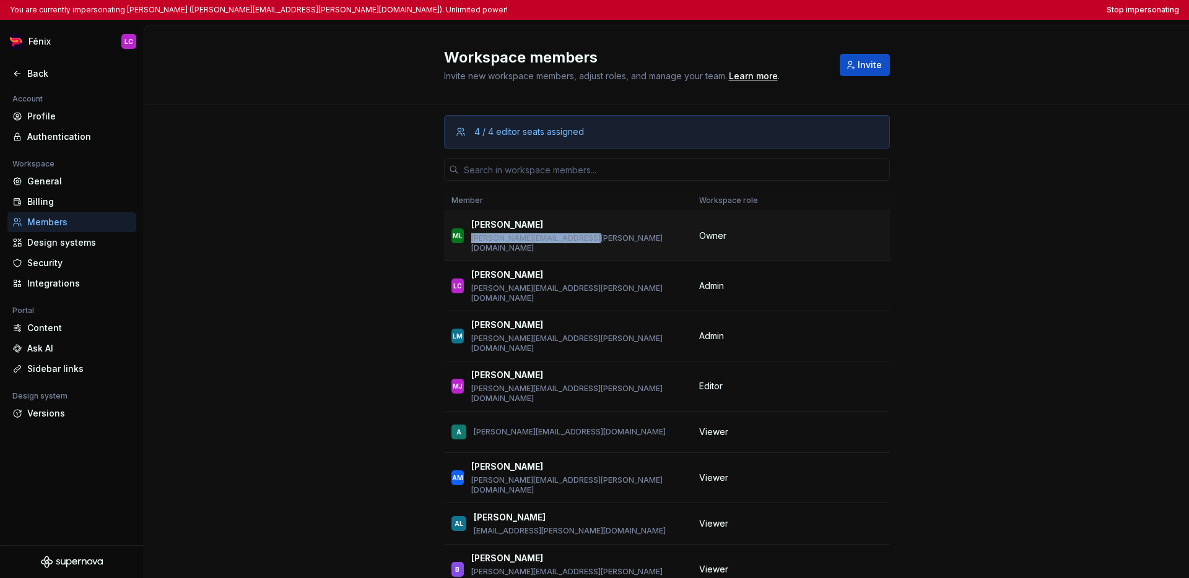
drag, startPoint x: 534, startPoint y: 237, endPoint x: 467, endPoint y: 237, distance: 66.9
click at [467, 237] on div "ML [PERSON_NAME] [PERSON_NAME][EMAIL_ADDRESS][PERSON_NAME][DOMAIN_NAME]" at bounding box center [567, 236] width 233 height 35
click at [919, 9] on button "Stop impersonating" at bounding box center [1142, 10] width 72 height 10
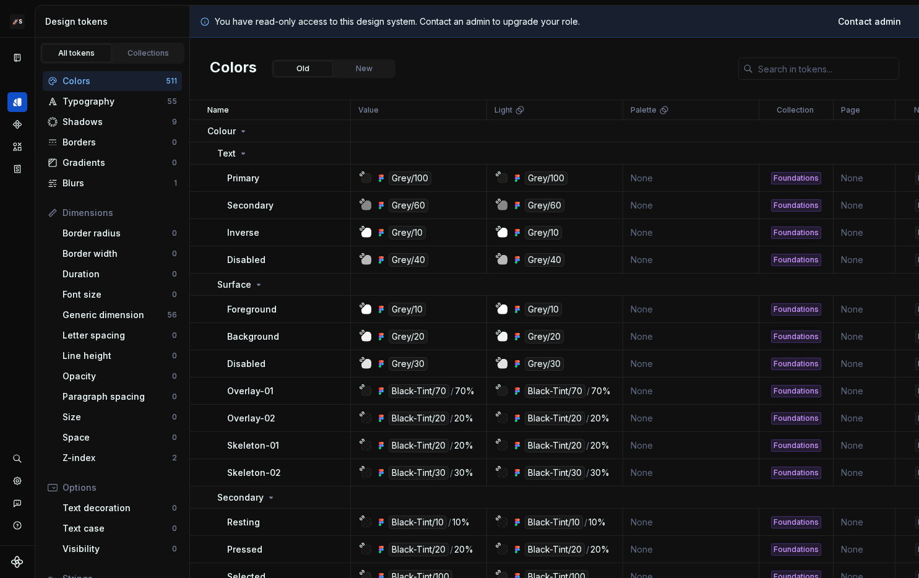
scroll to position [7, 0]
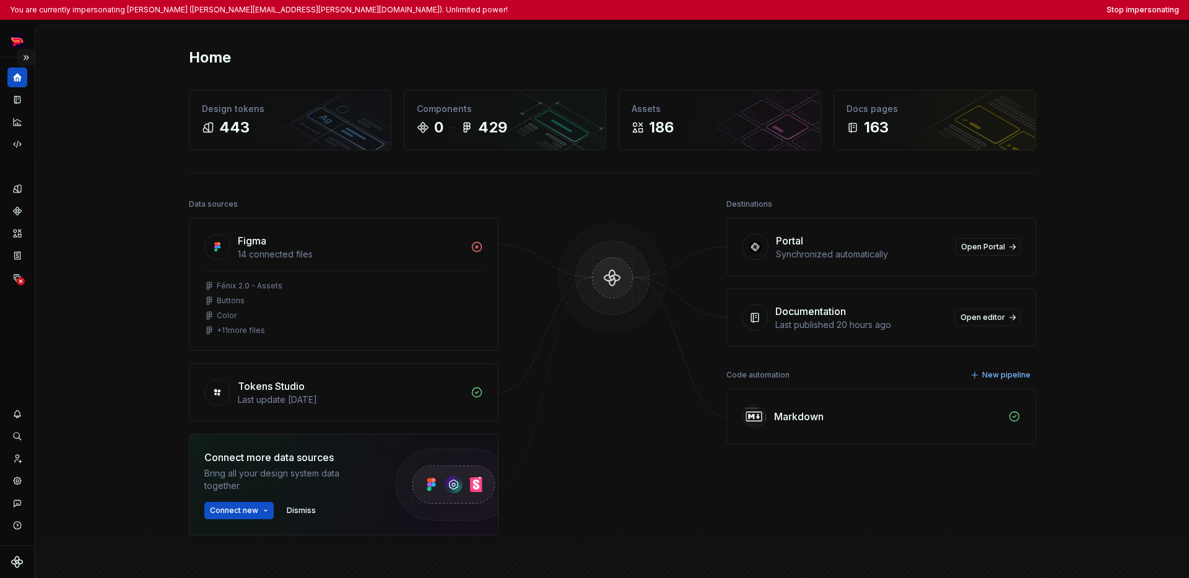
click at [30, 56] on button "Expand sidebar" at bounding box center [25, 57] width 17 height 17
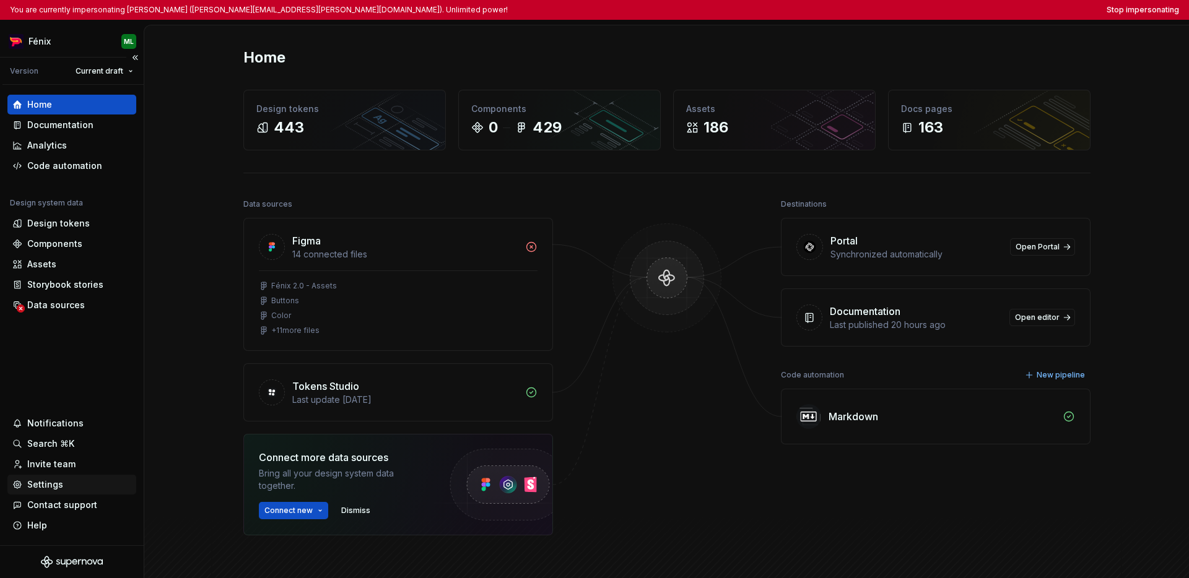
click at [61, 482] on div "Settings" at bounding box center [45, 485] width 36 height 12
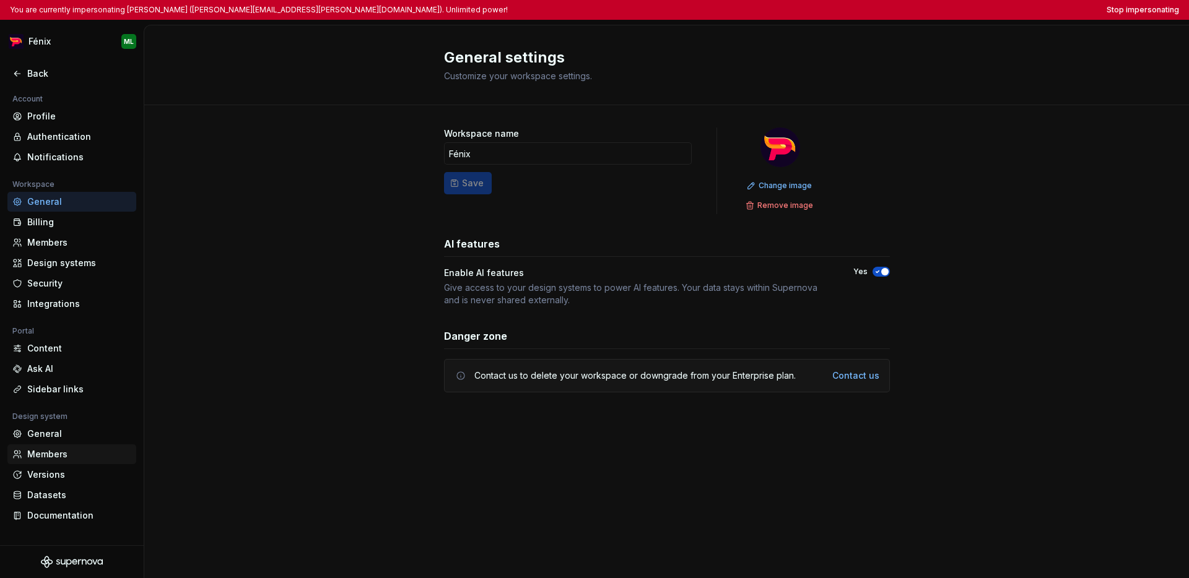
click at [64, 460] on div "Members" at bounding box center [79, 454] width 104 height 12
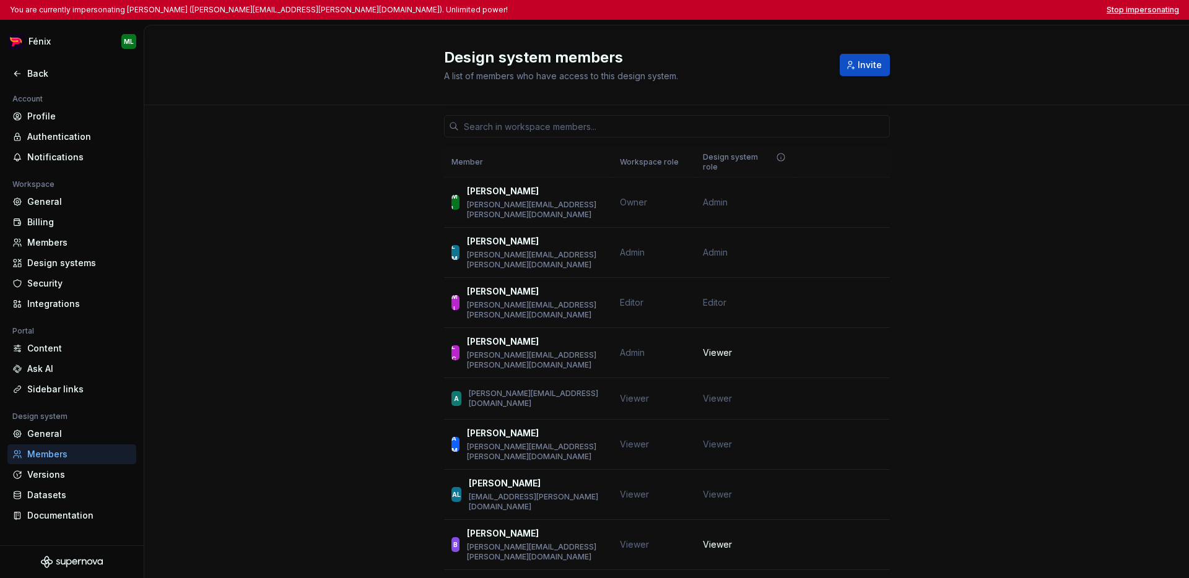
click at [919, 13] on button "Stop impersonating" at bounding box center [1142, 10] width 72 height 10
